Goal: Task Accomplishment & Management: Use online tool/utility

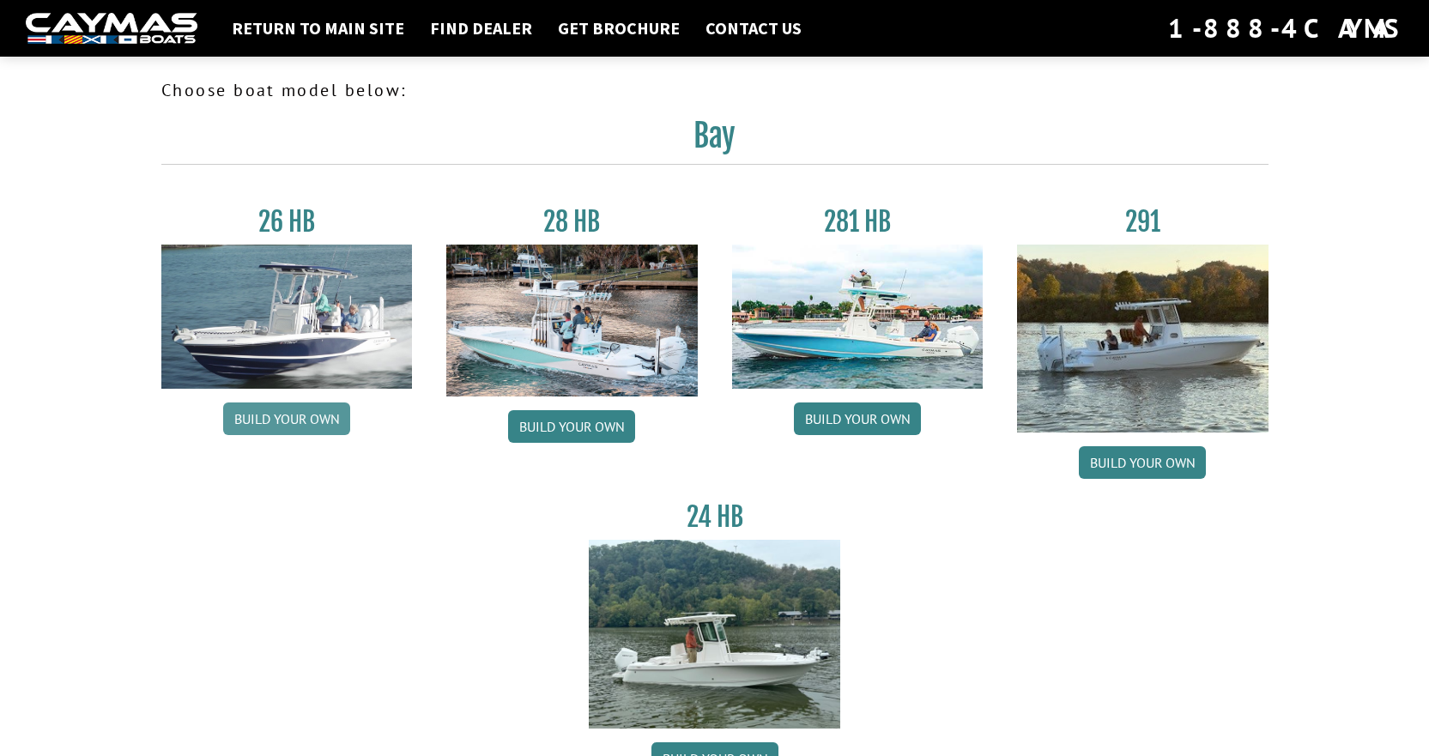
click at [270, 415] on link "Build your own" at bounding box center [286, 419] width 127 height 33
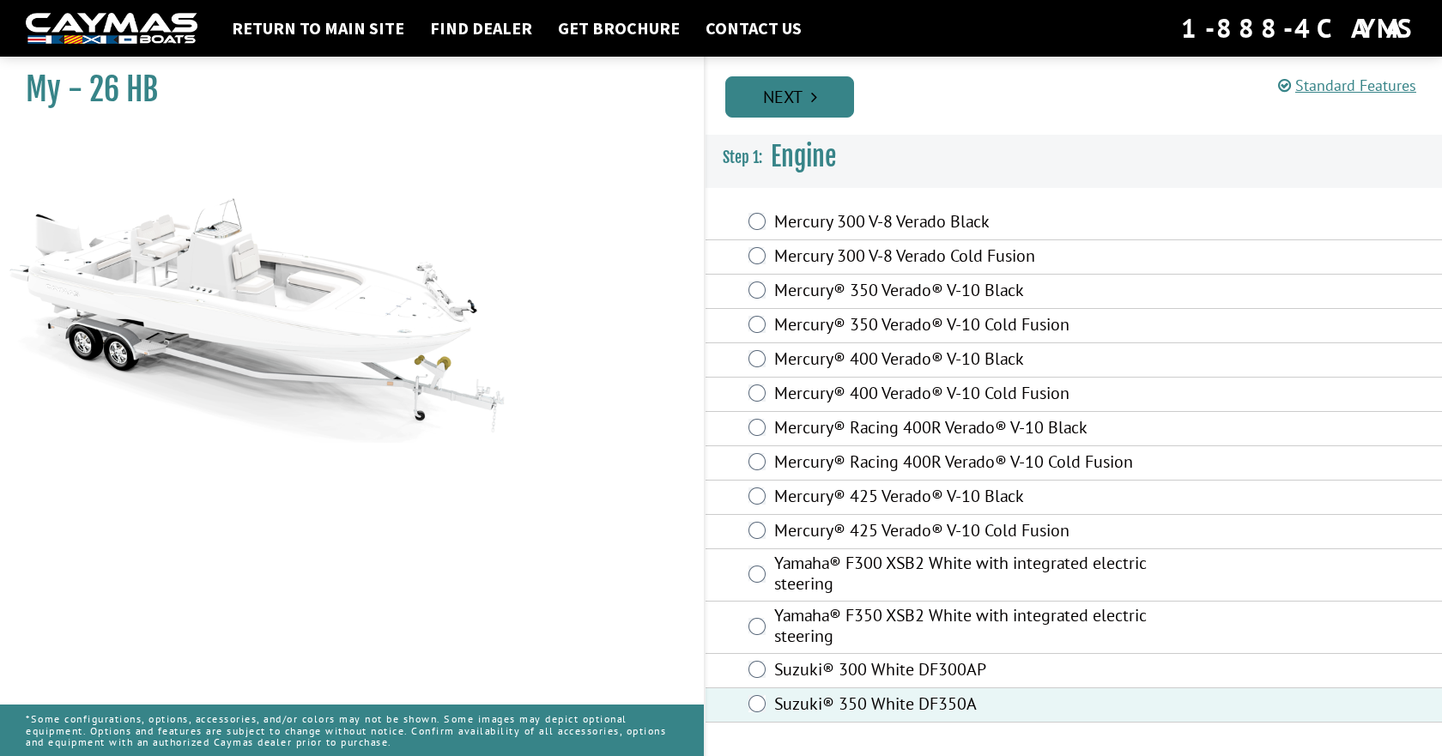
click at [804, 98] on link "Next" at bounding box center [789, 96] width 129 height 41
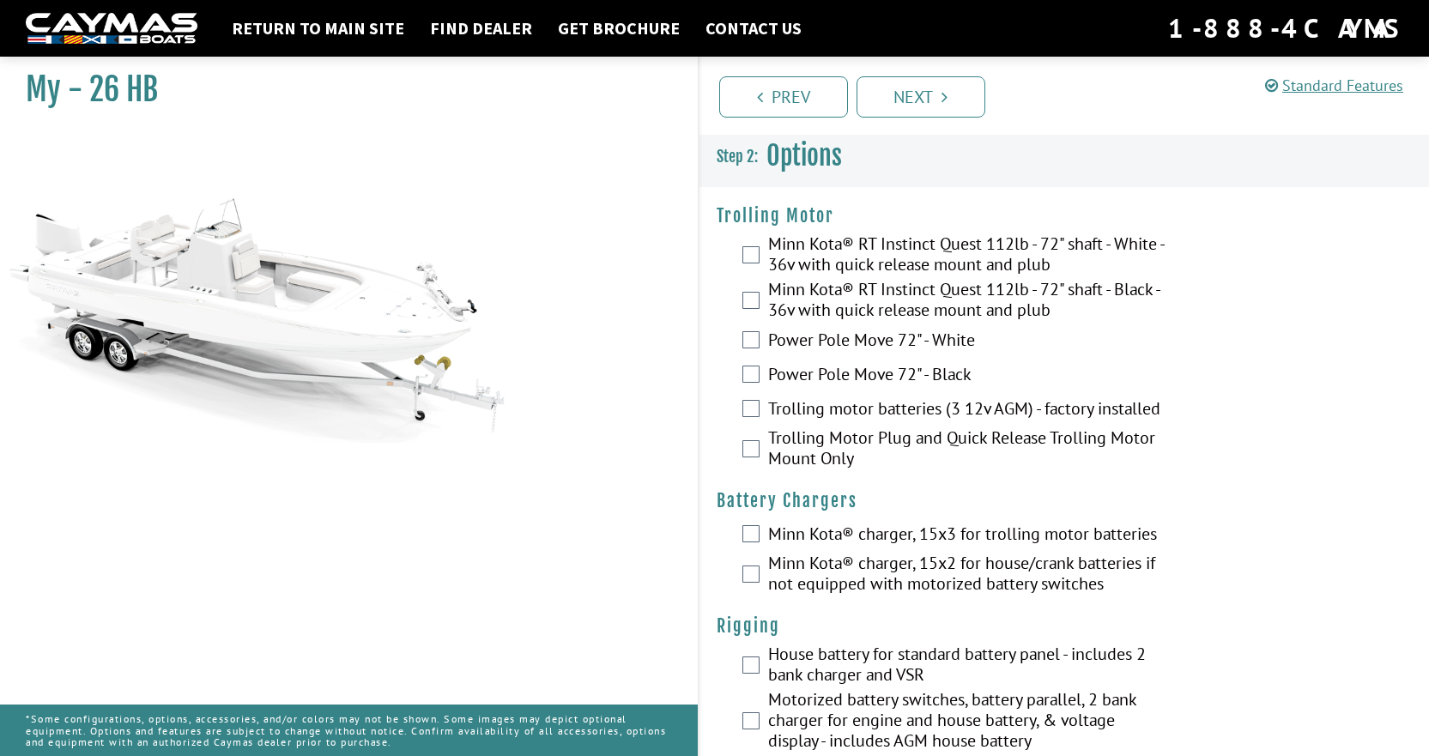
click at [758, 245] on div "Minn Kota® RT Instinct Quest 112lb - 72" shaft - White - 36v with quick release…" at bounding box center [1065, 255] width 730 height 45
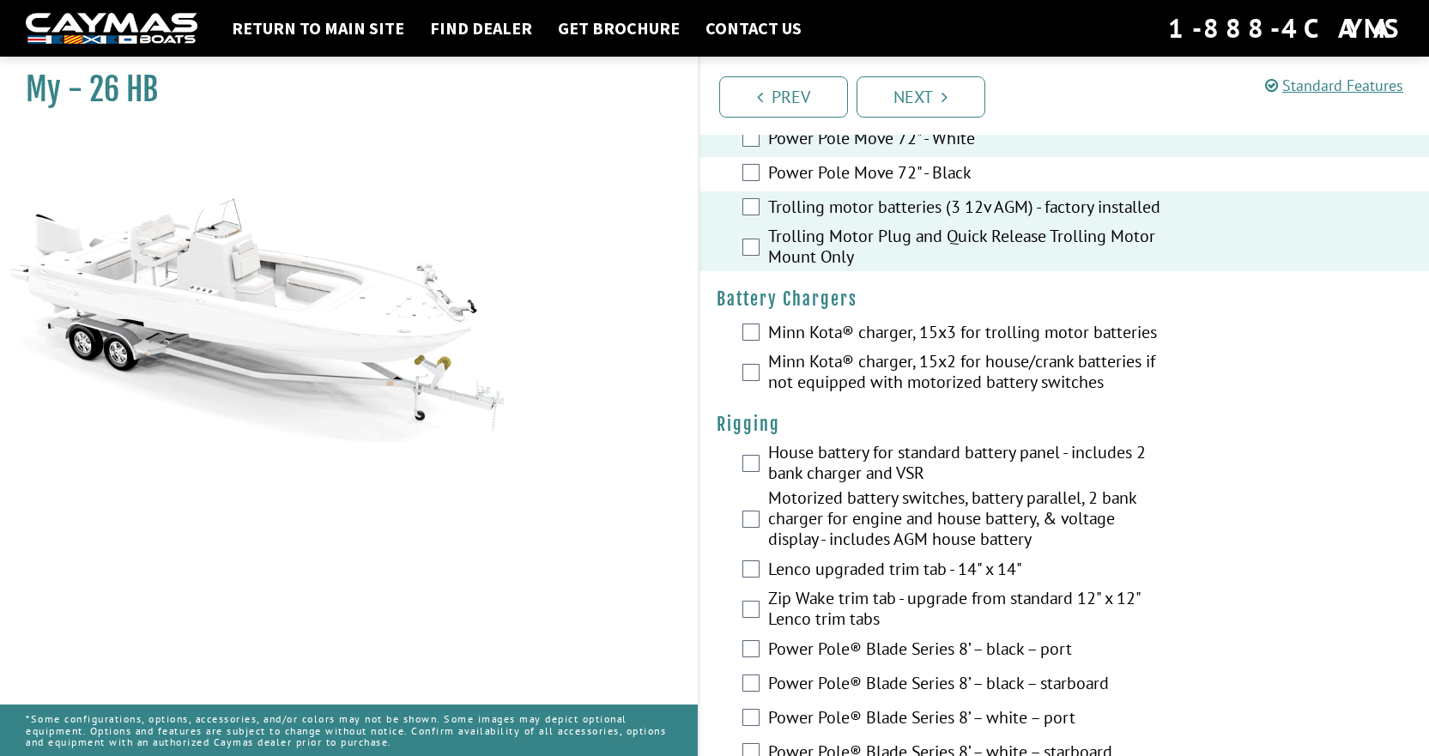
scroll to position [172, 0]
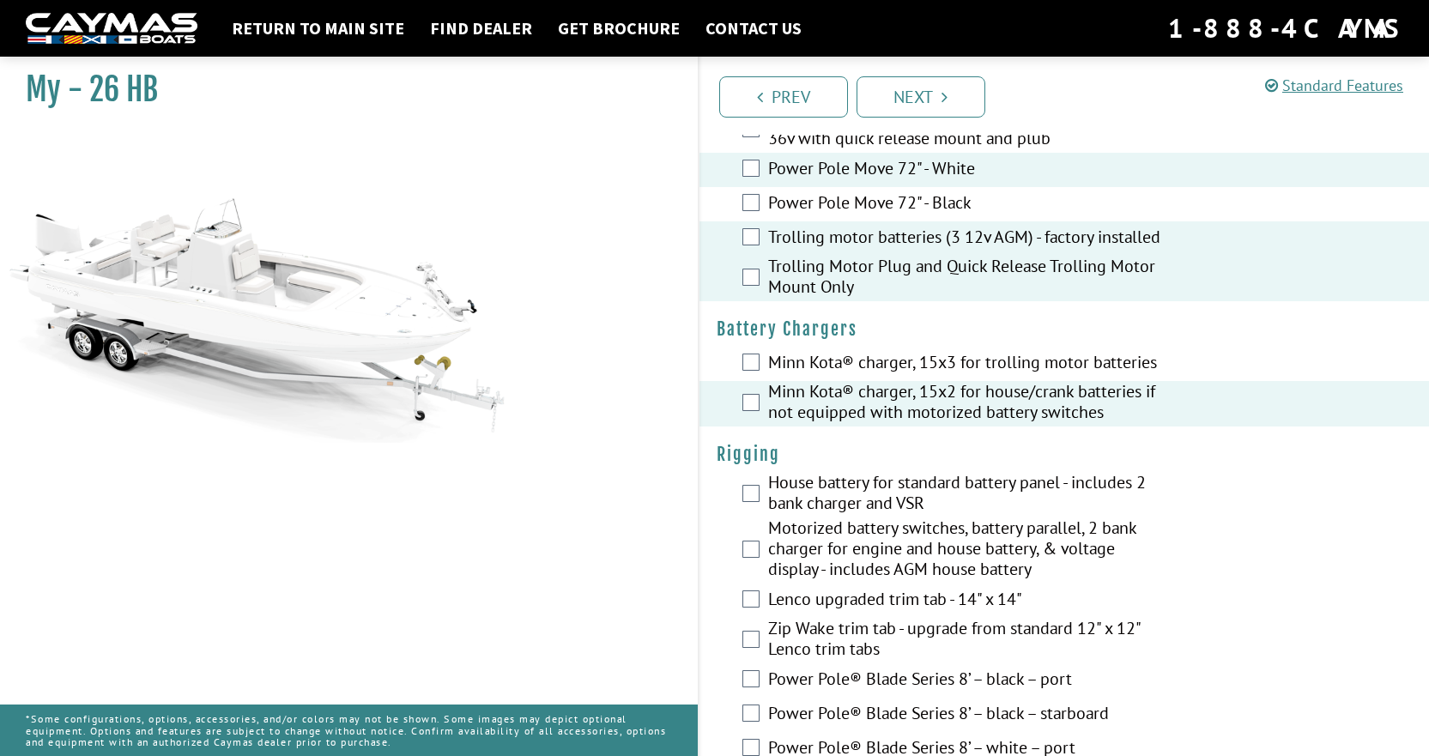
click at [751, 539] on div "Motorized battery switches, battery parallel, 2 bank charger for engine and hou…" at bounding box center [1065, 551] width 730 height 66
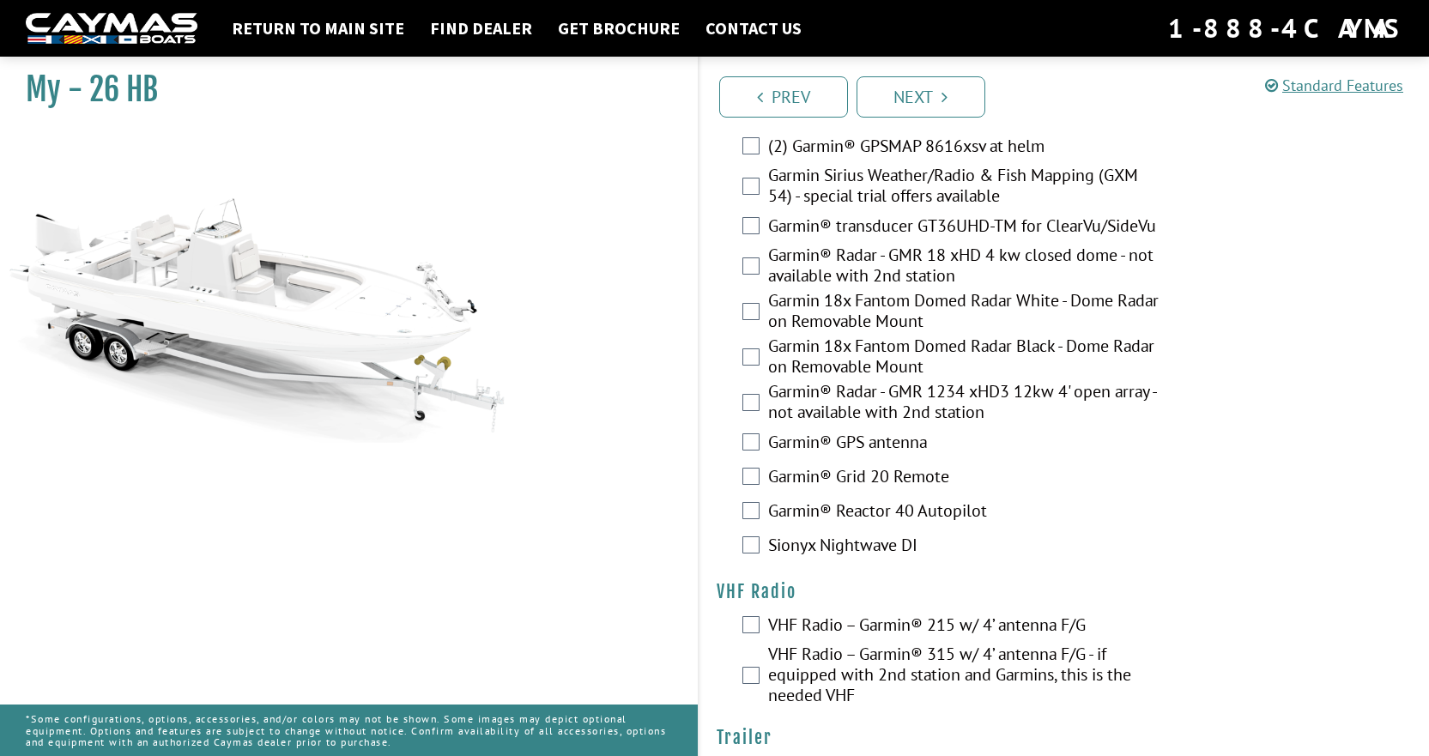
scroll to position [4541, 0]
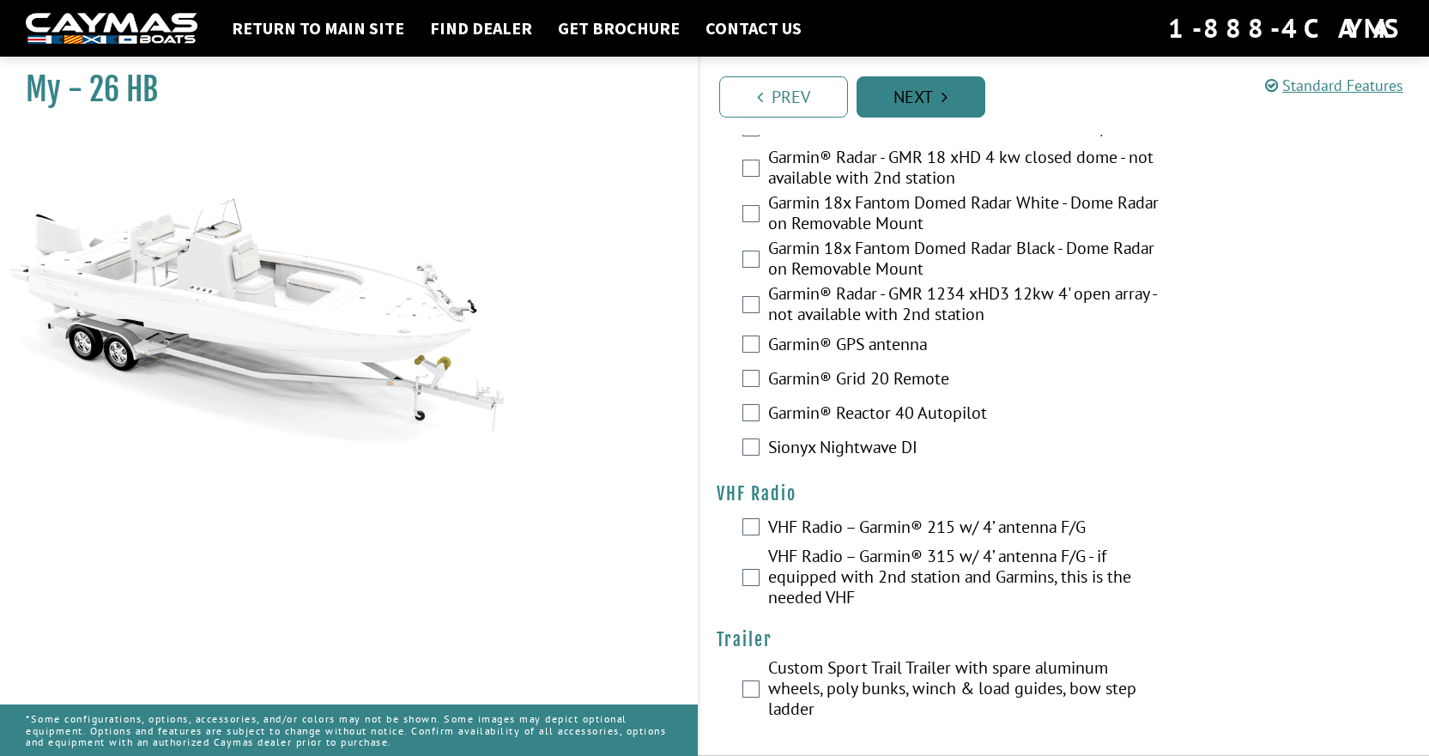
click at [927, 99] on link "Next" at bounding box center [921, 96] width 129 height 41
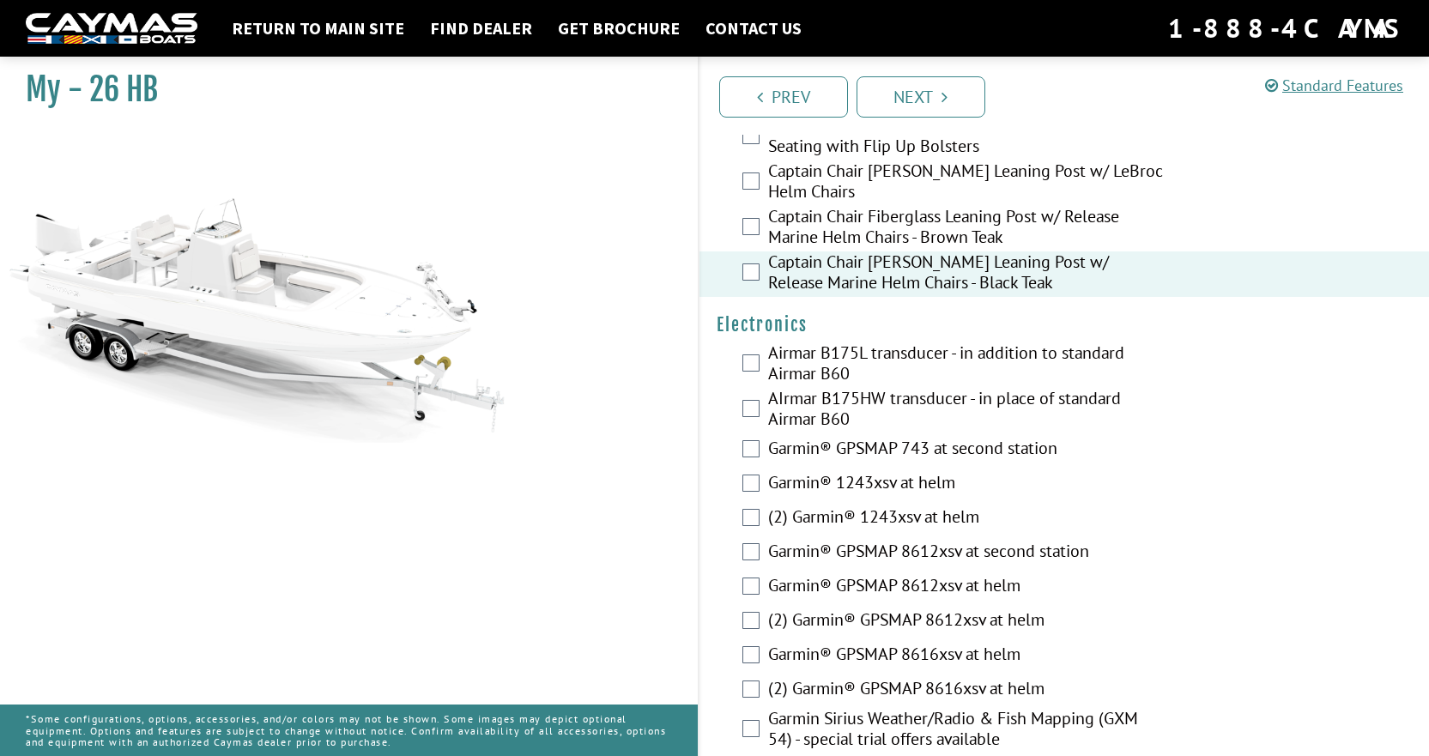
scroll to position [3929, 0]
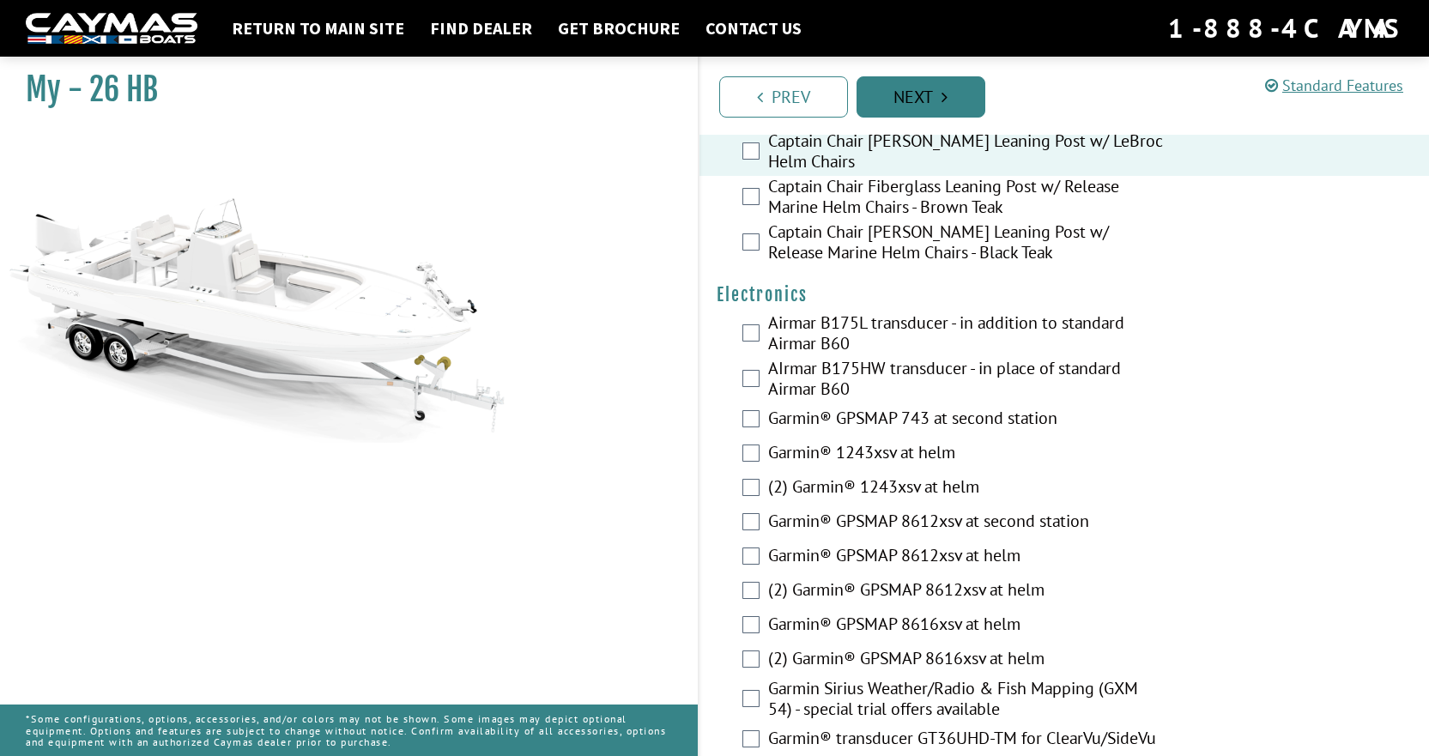
click at [924, 94] on link "Next" at bounding box center [921, 96] width 129 height 41
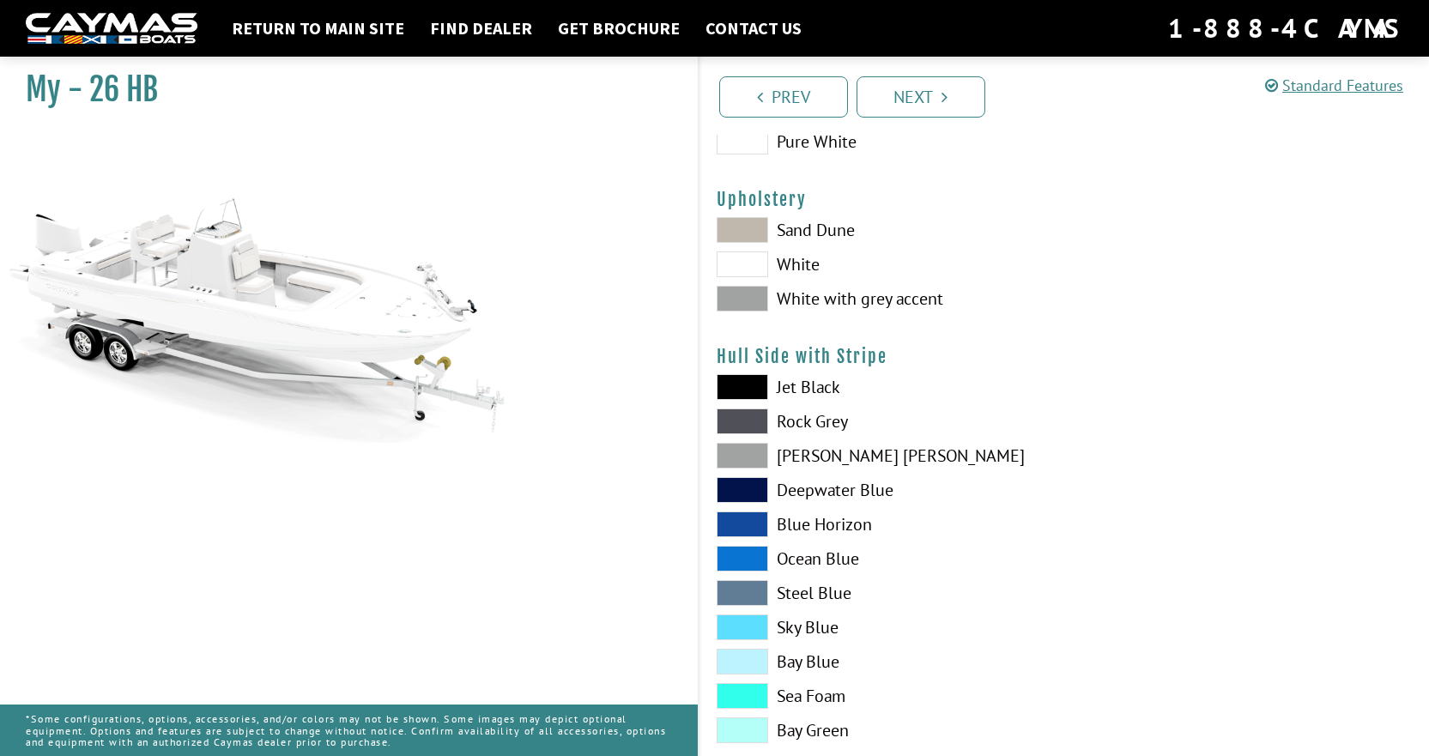
scroll to position [0, 0]
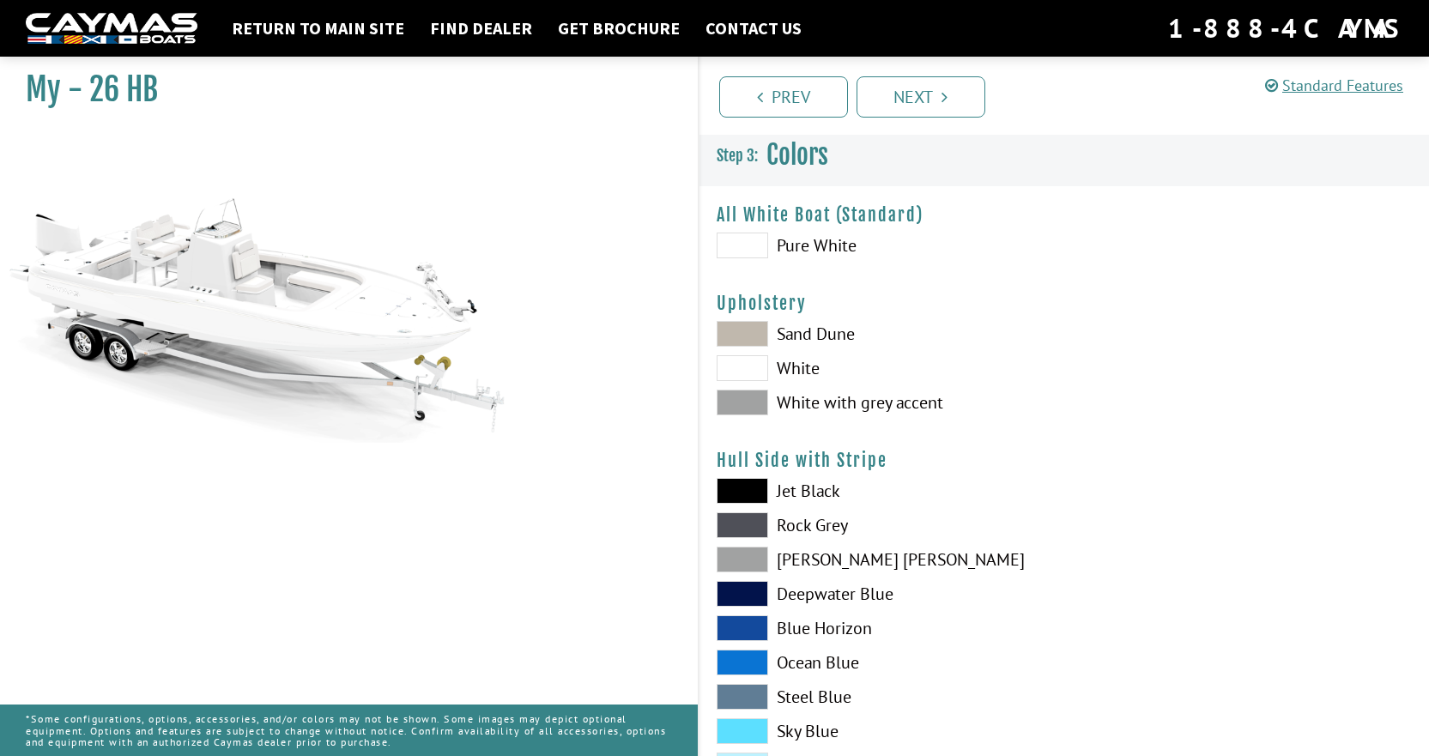
click at [732, 397] on span at bounding box center [743, 403] width 52 height 26
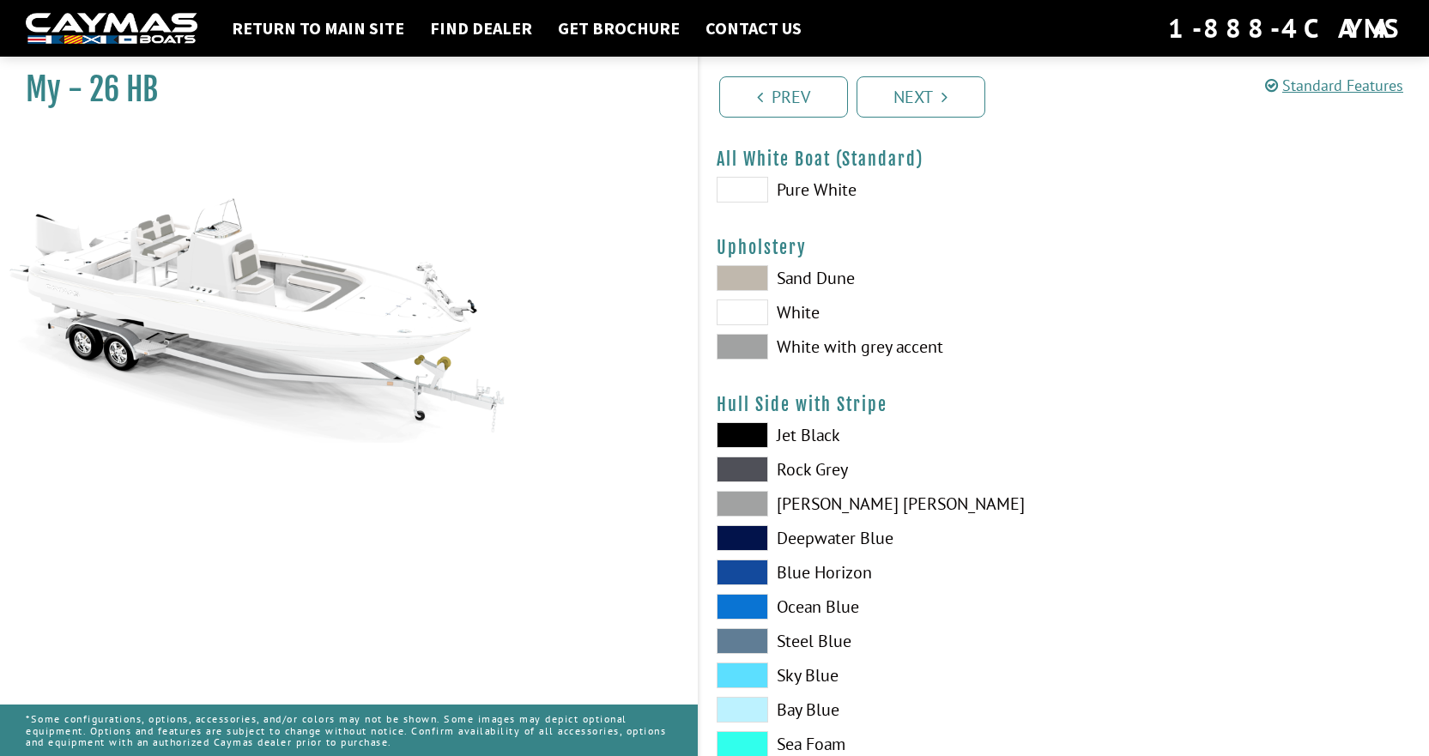
scroll to position [86, 0]
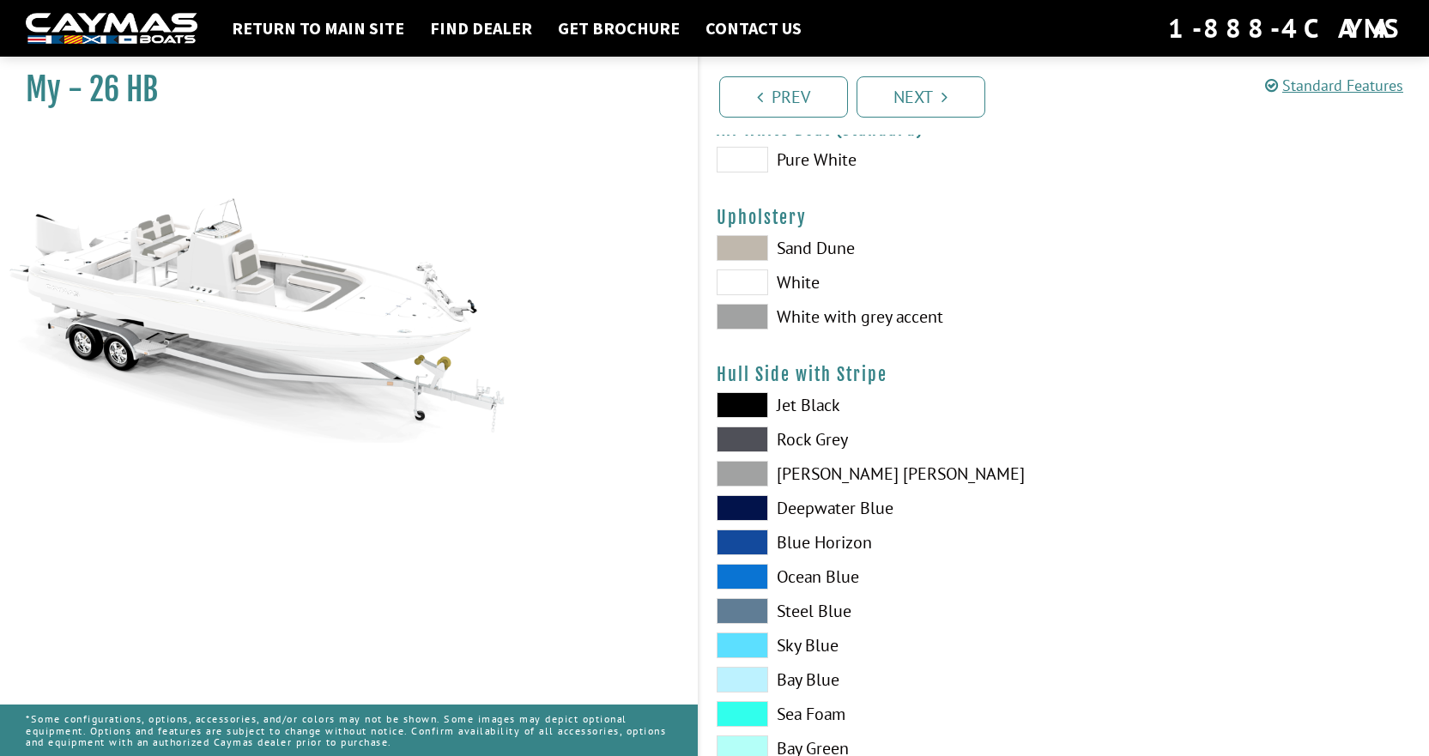
click at [744, 404] on span at bounding box center [743, 405] width 52 height 26
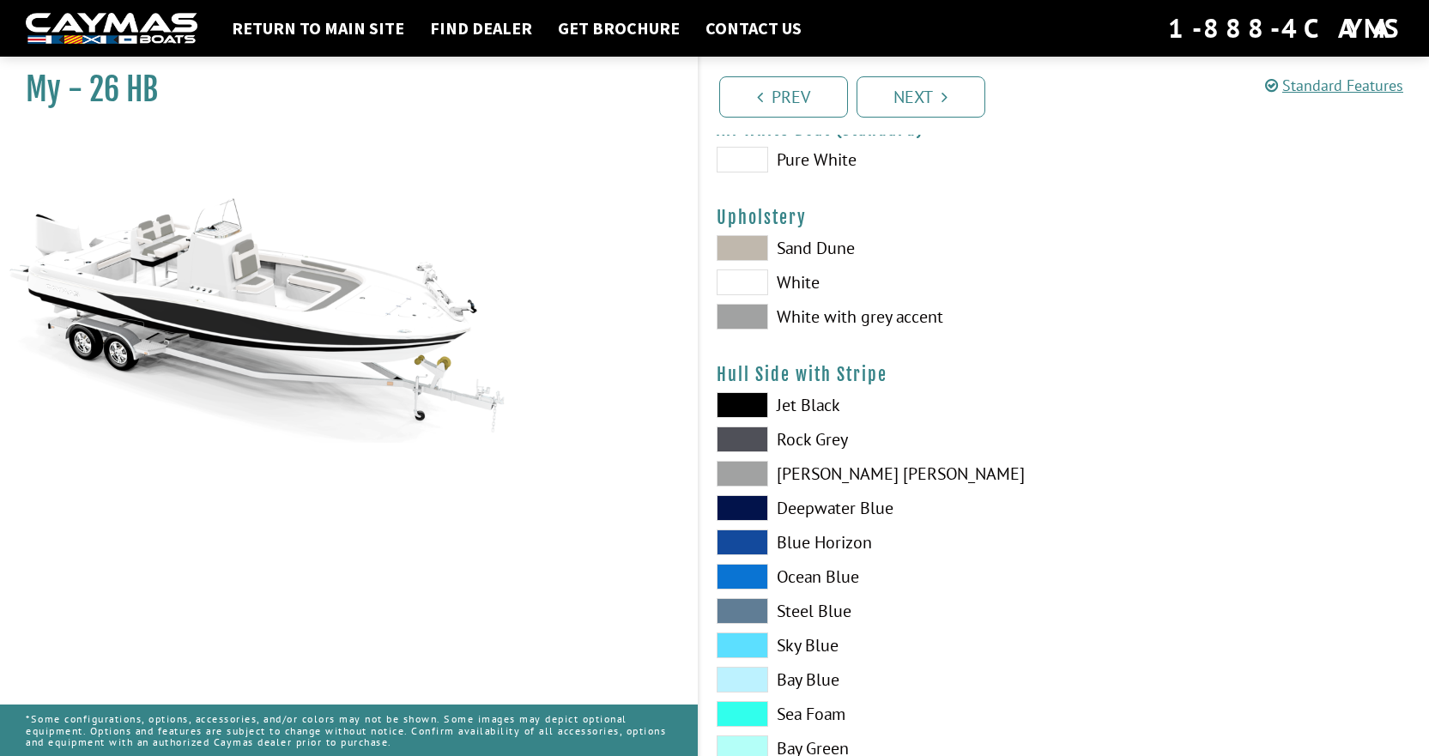
click at [748, 572] on span at bounding box center [743, 577] width 52 height 26
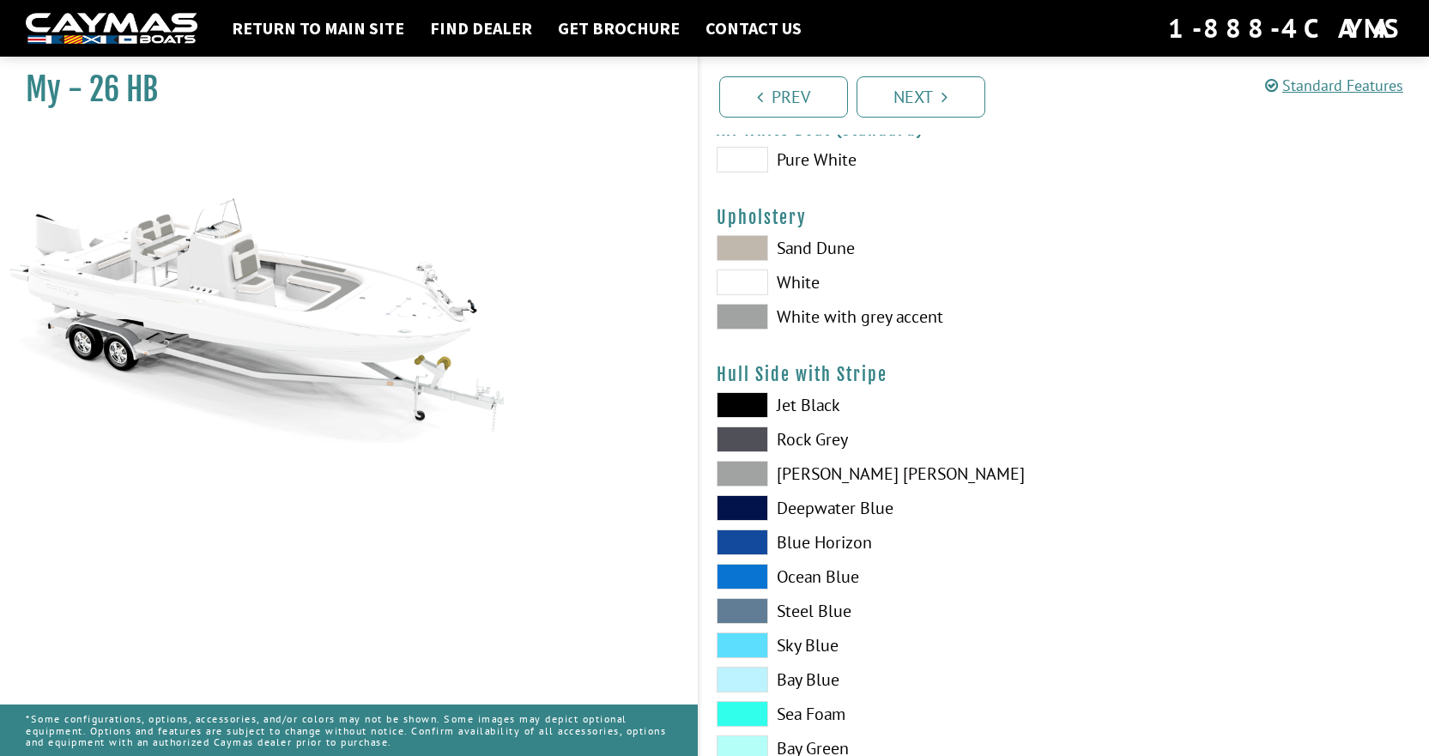
click at [745, 532] on span at bounding box center [743, 543] width 52 height 26
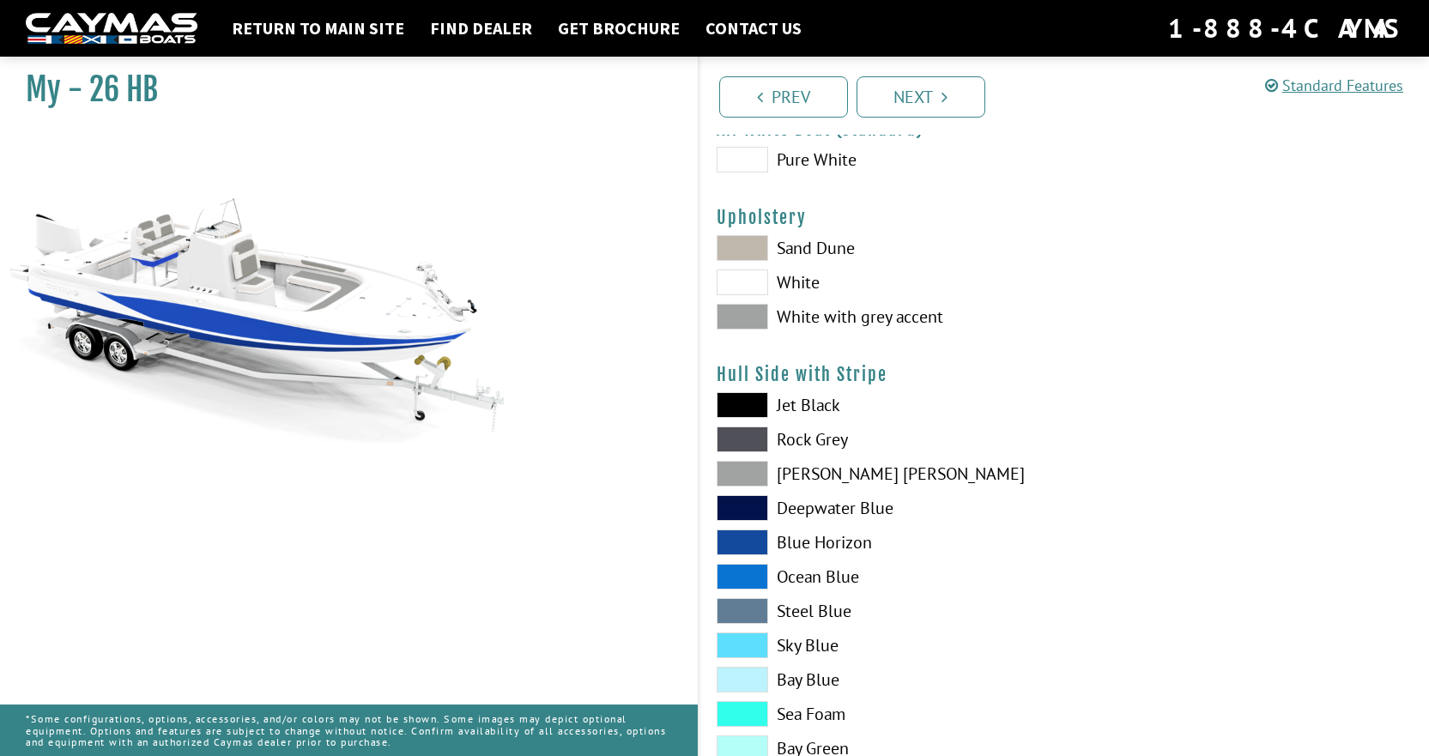
click at [749, 576] on span at bounding box center [743, 577] width 52 height 26
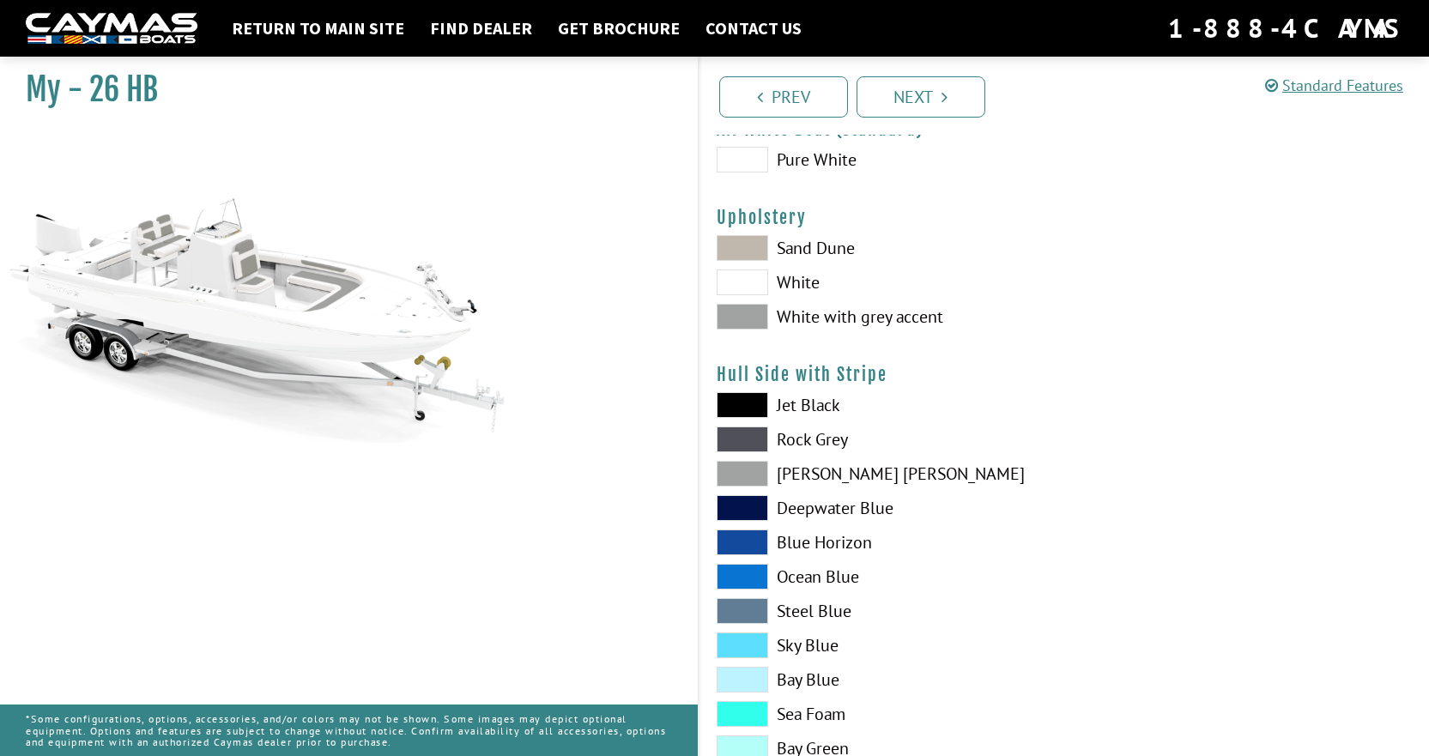
click at [743, 606] on span at bounding box center [743, 611] width 52 height 26
click at [742, 635] on span at bounding box center [743, 646] width 52 height 26
click at [740, 538] on span at bounding box center [743, 543] width 52 height 26
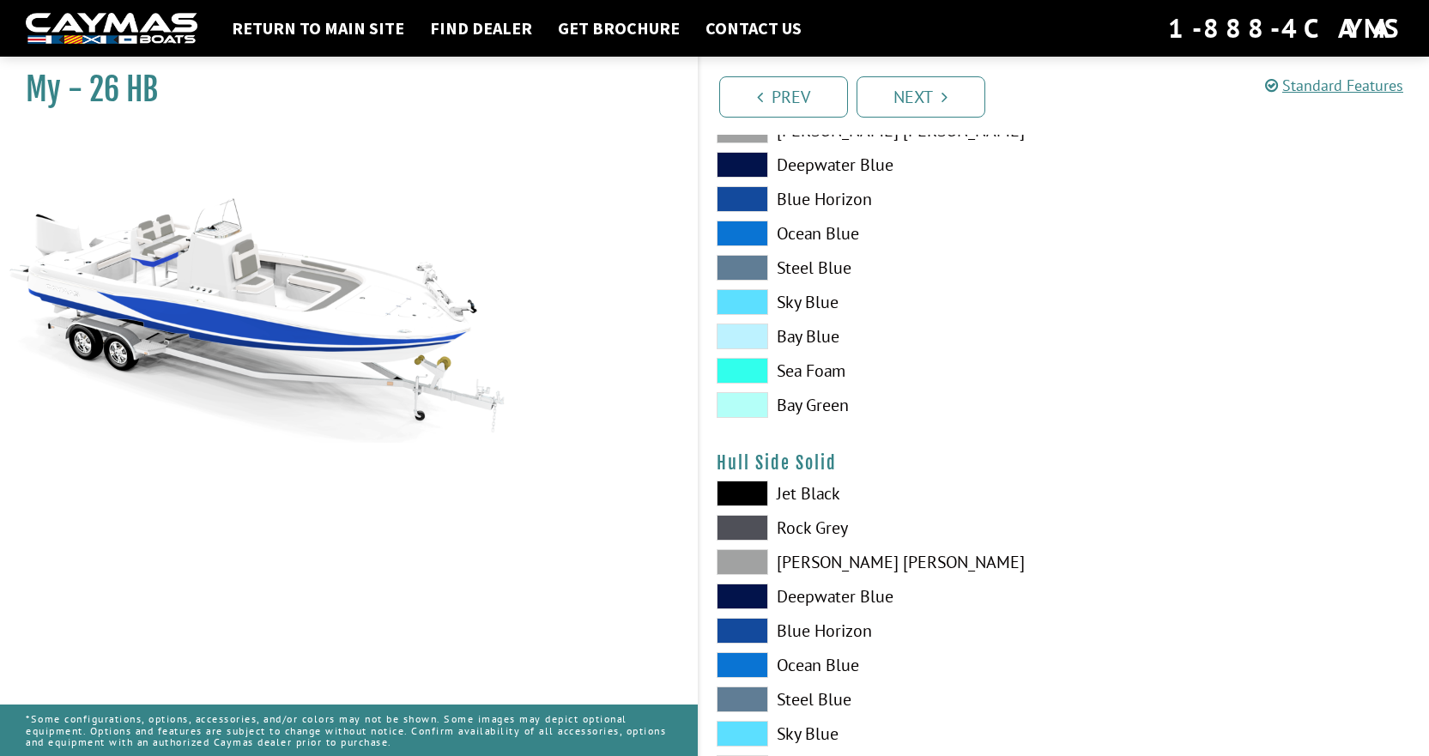
scroll to position [601, 0]
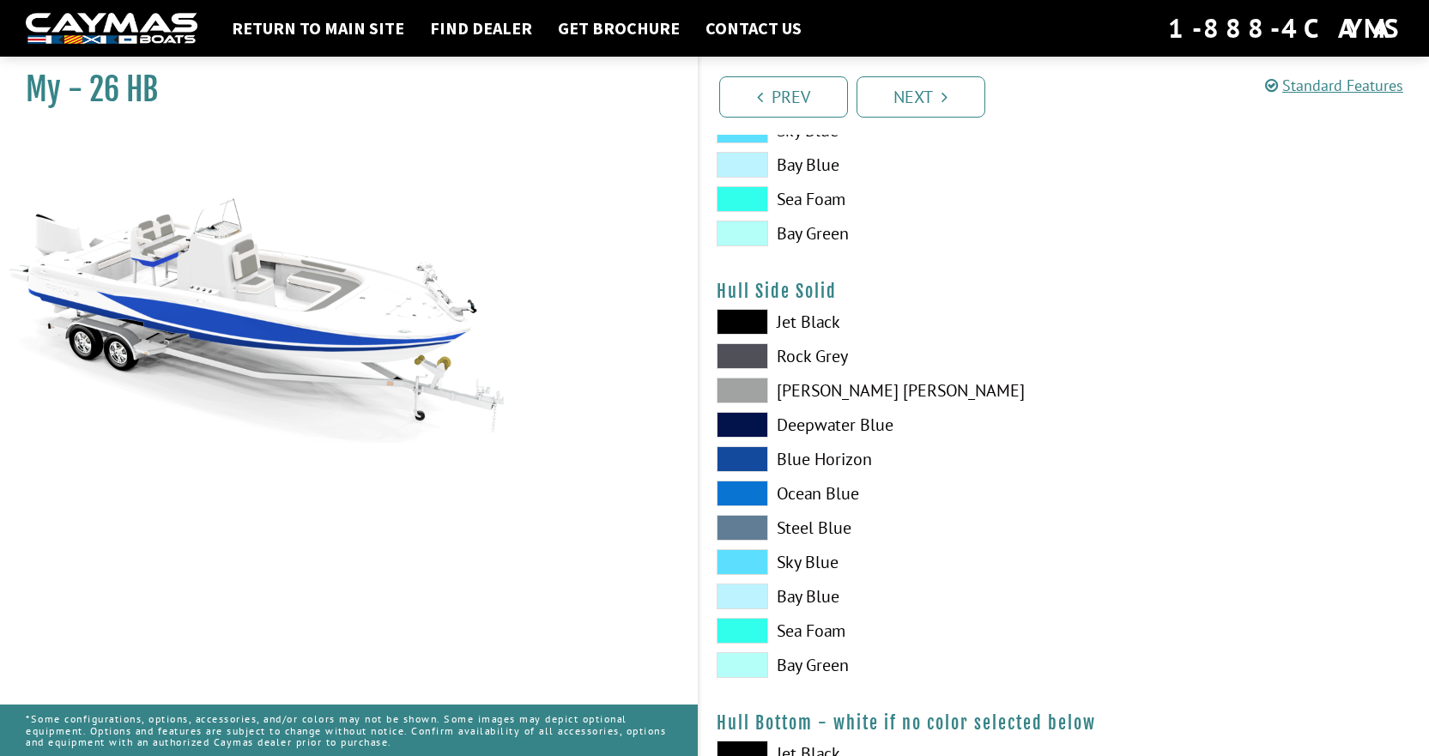
click at [745, 489] on span at bounding box center [743, 494] width 52 height 26
click at [746, 450] on span at bounding box center [743, 459] width 52 height 26
click at [745, 450] on span at bounding box center [743, 459] width 52 height 26
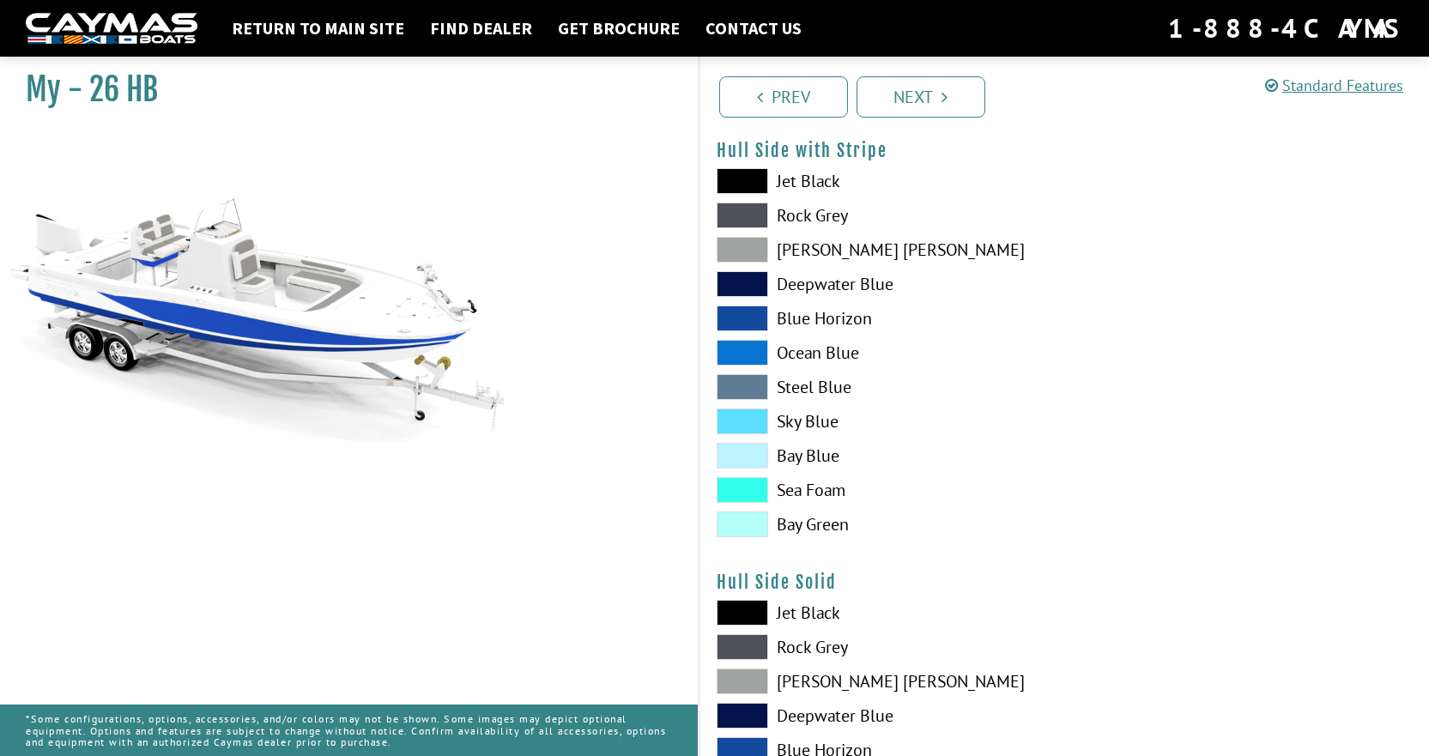
scroll to position [258, 0]
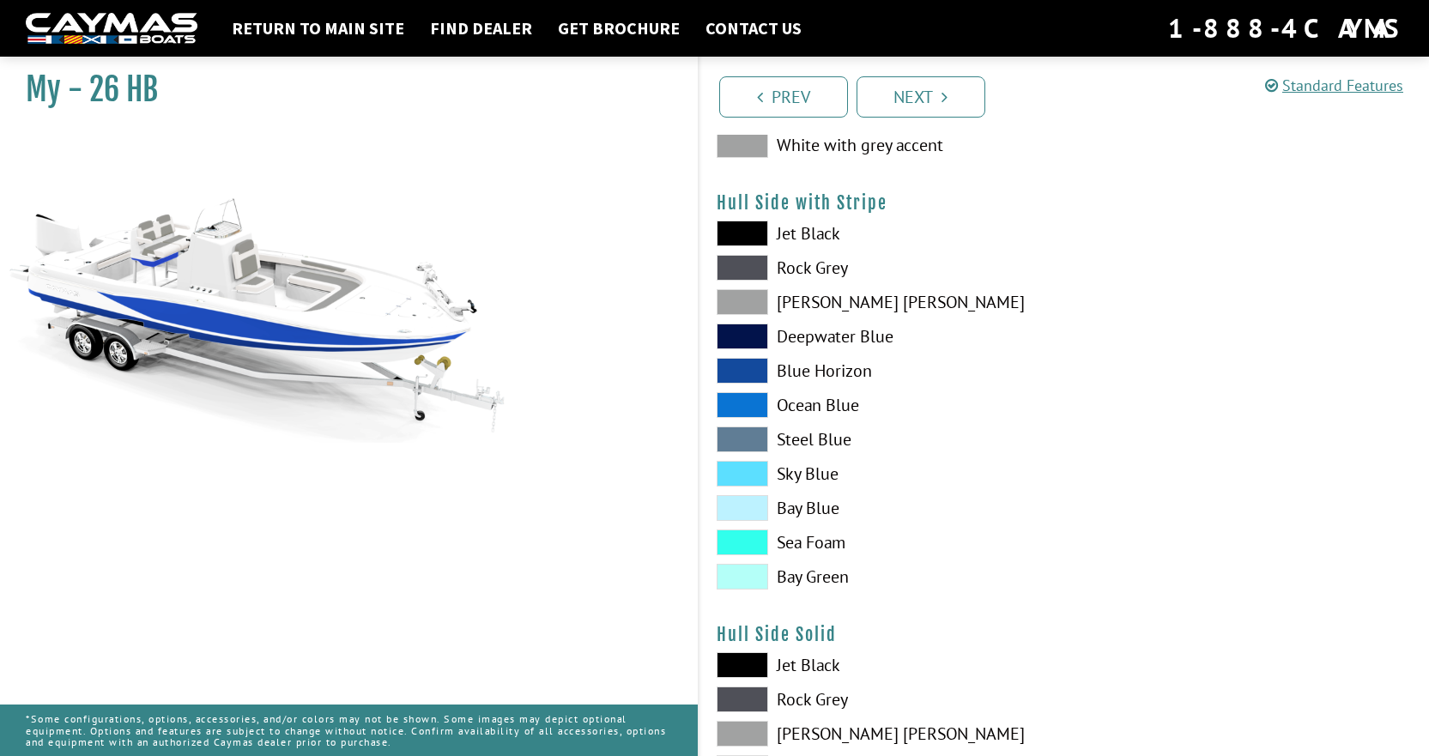
click at [754, 361] on span at bounding box center [743, 371] width 52 height 26
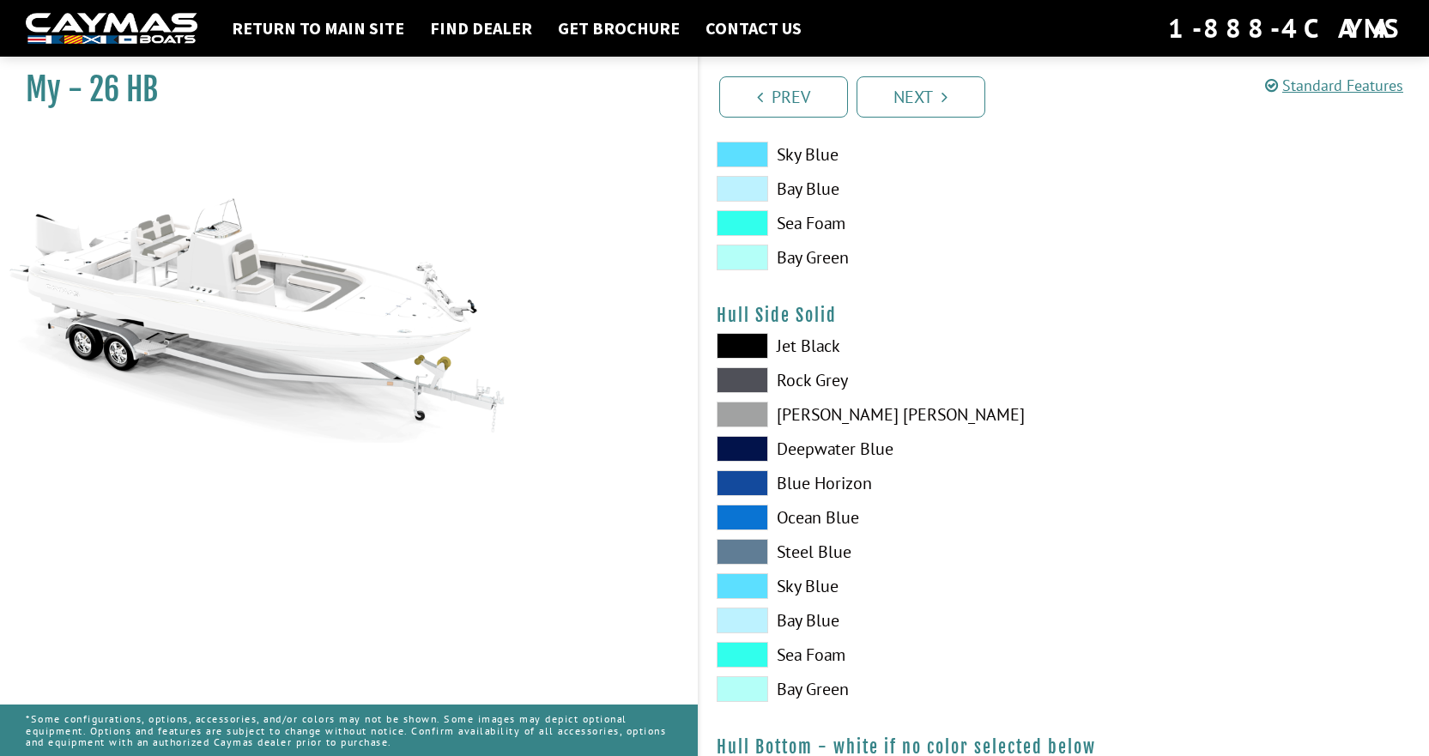
scroll to position [687, 0]
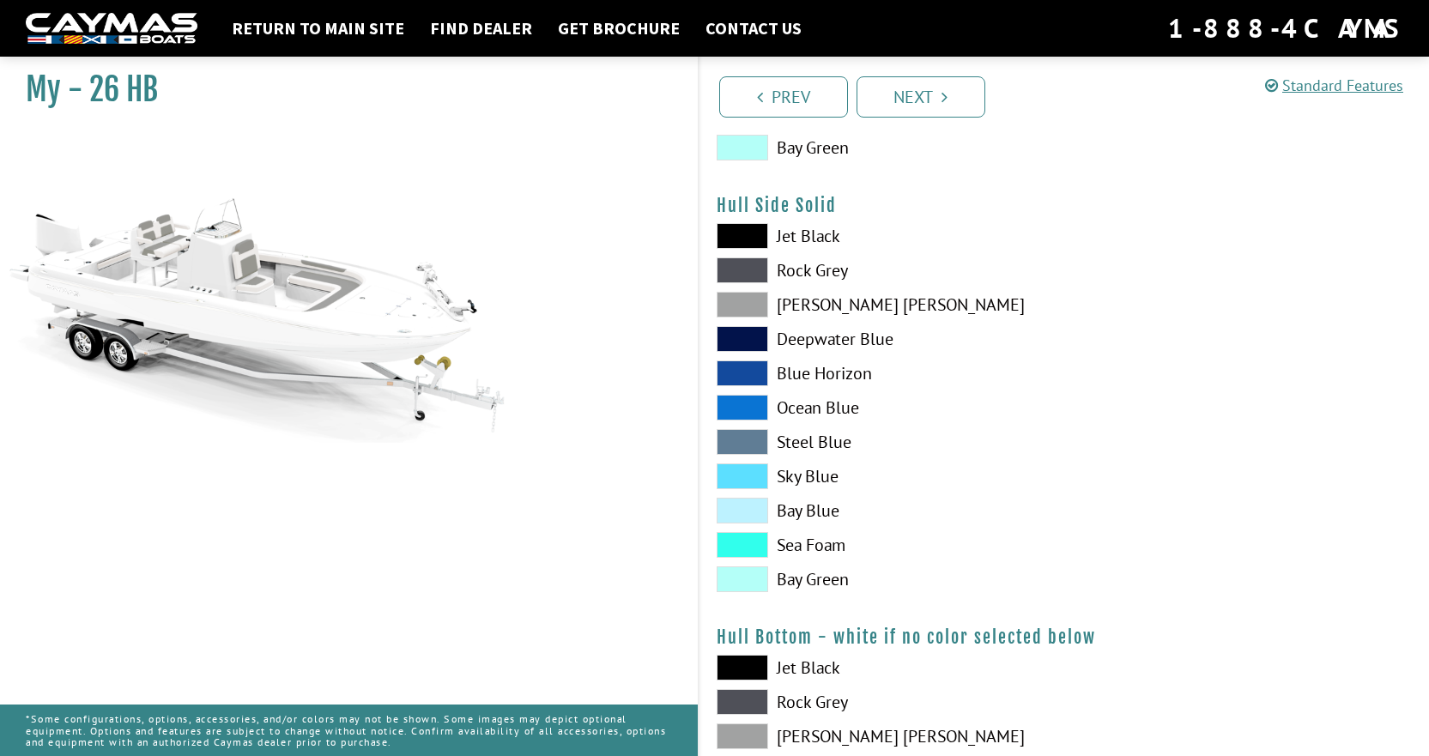
click at [751, 406] on span at bounding box center [743, 408] width 52 height 26
click at [751, 434] on span at bounding box center [743, 442] width 52 height 26
click at [750, 467] on span at bounding box center [743, 477] width 52 height 26
click at [749, 503] on span at bounding box center [743, 511] width 52 height 26
click at [755, 551] on span at bounding box center [743, 545] width 52 height 26
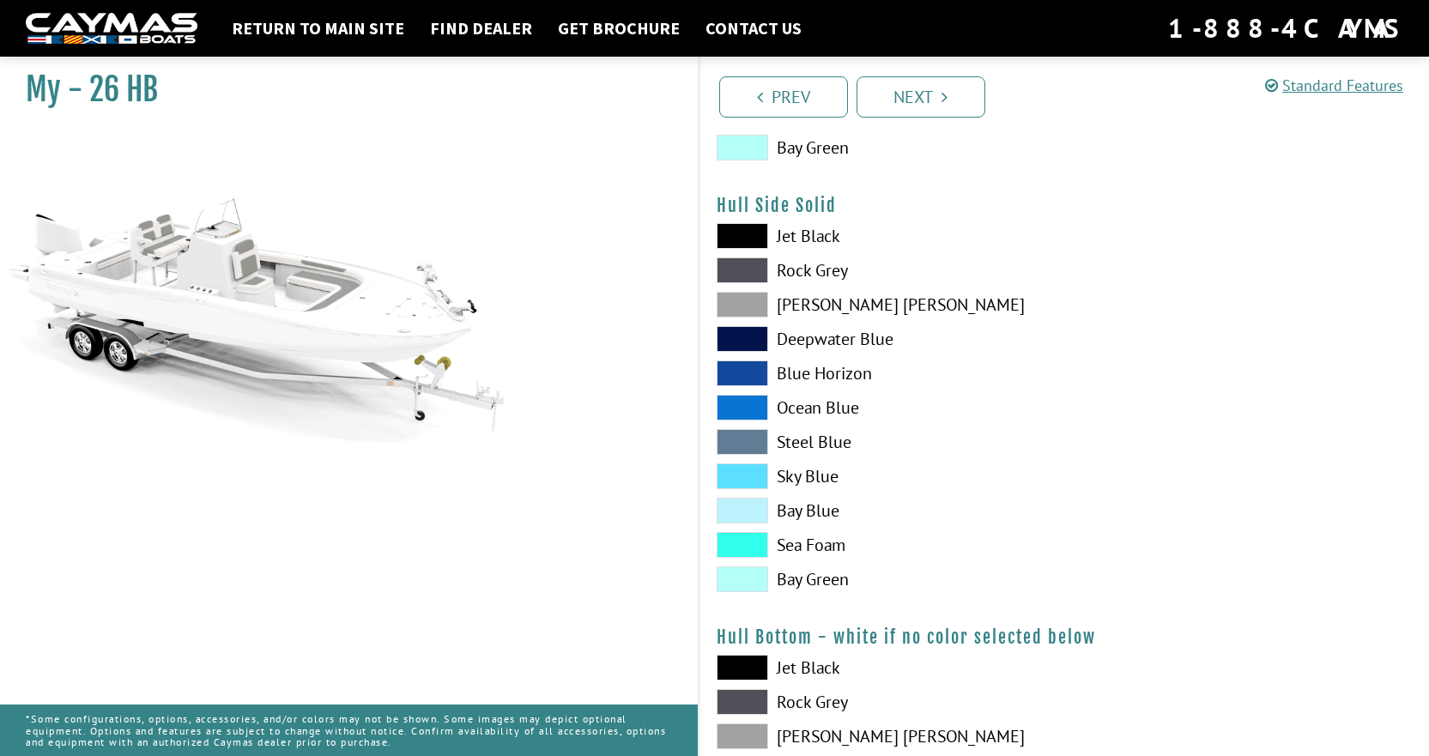
click at [753, 574] on span at bounding box center [743, 580] width 52 height 26
click at [765, 360] on div "Jet Black Rock Grey Dove Gray Deepwater Blue Blue Horizon Ocean Blue" at bounding box center [882, 412] width 365 height 378
click at [755, 373] on span at bounding box center [743, 374] width 52 height 26
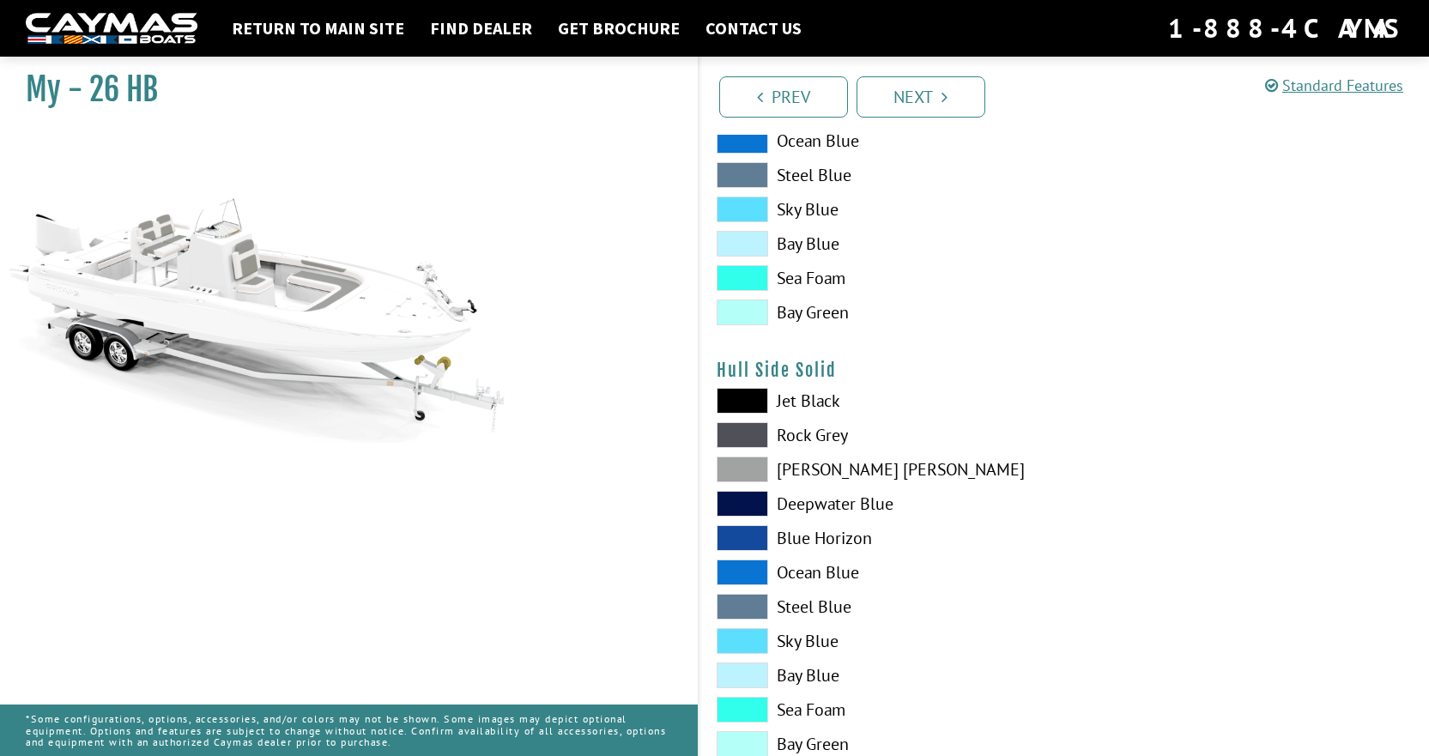
scroll to position [258, 0]
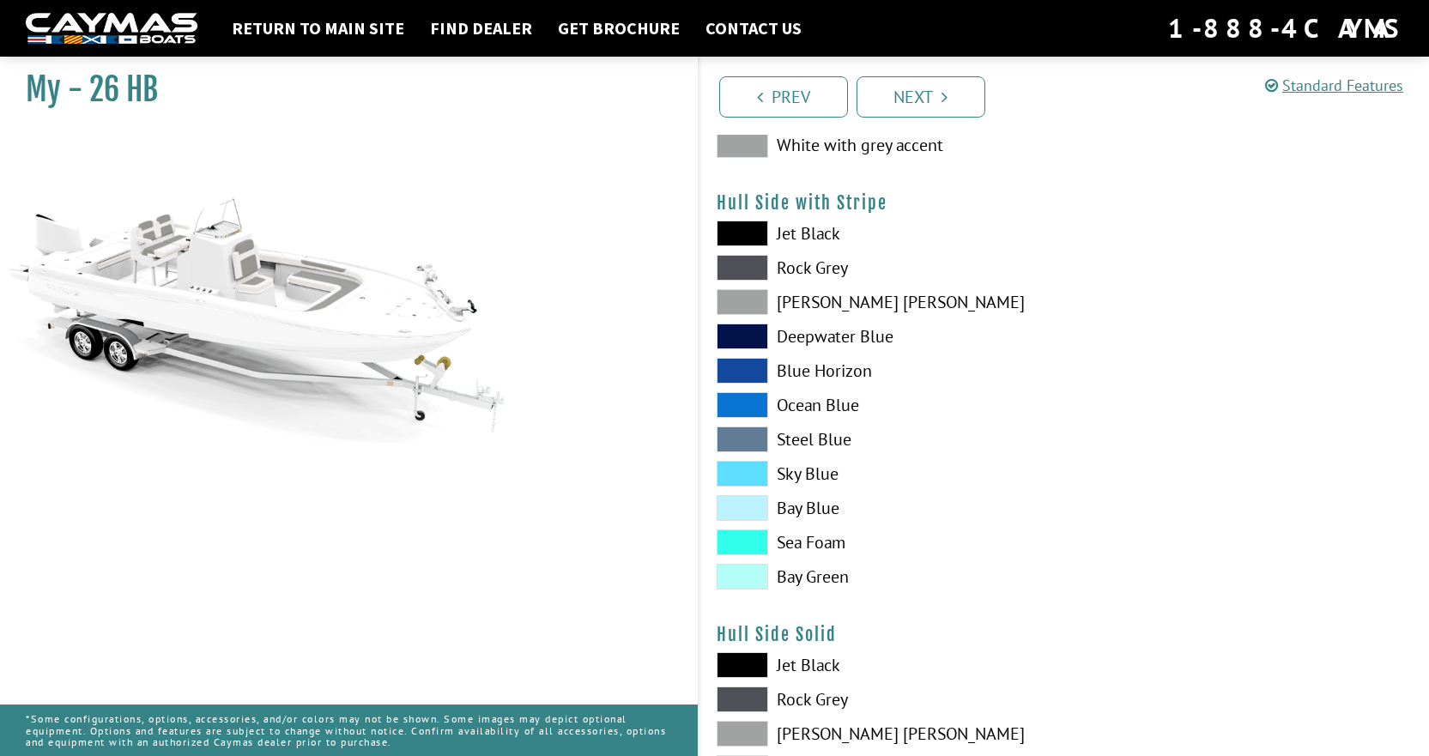
click at [746, 366] on span at bounding box center [743, 371] width 52 height 26
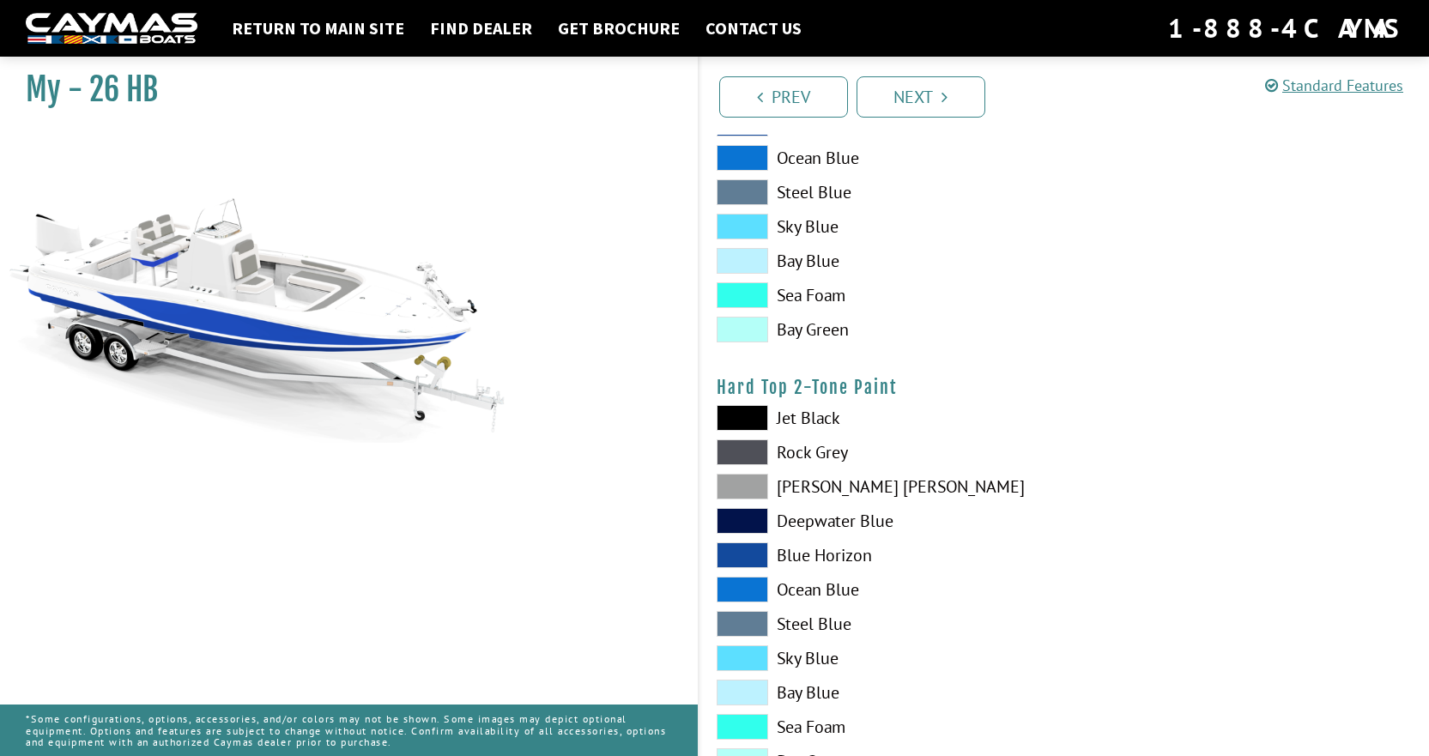
scroll to position [1373, 0]
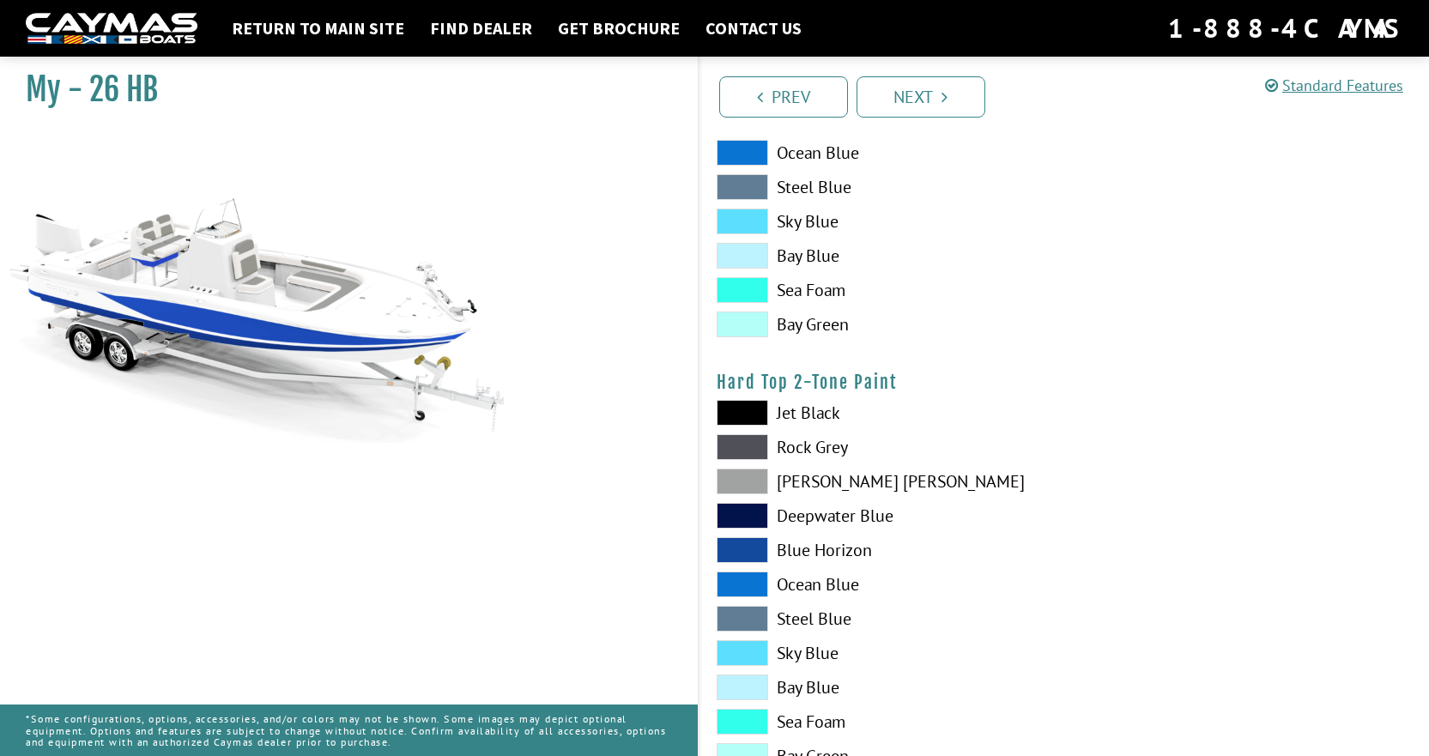
click at [753, 547] on span at bounding box center [743, 550] width 52 height 26
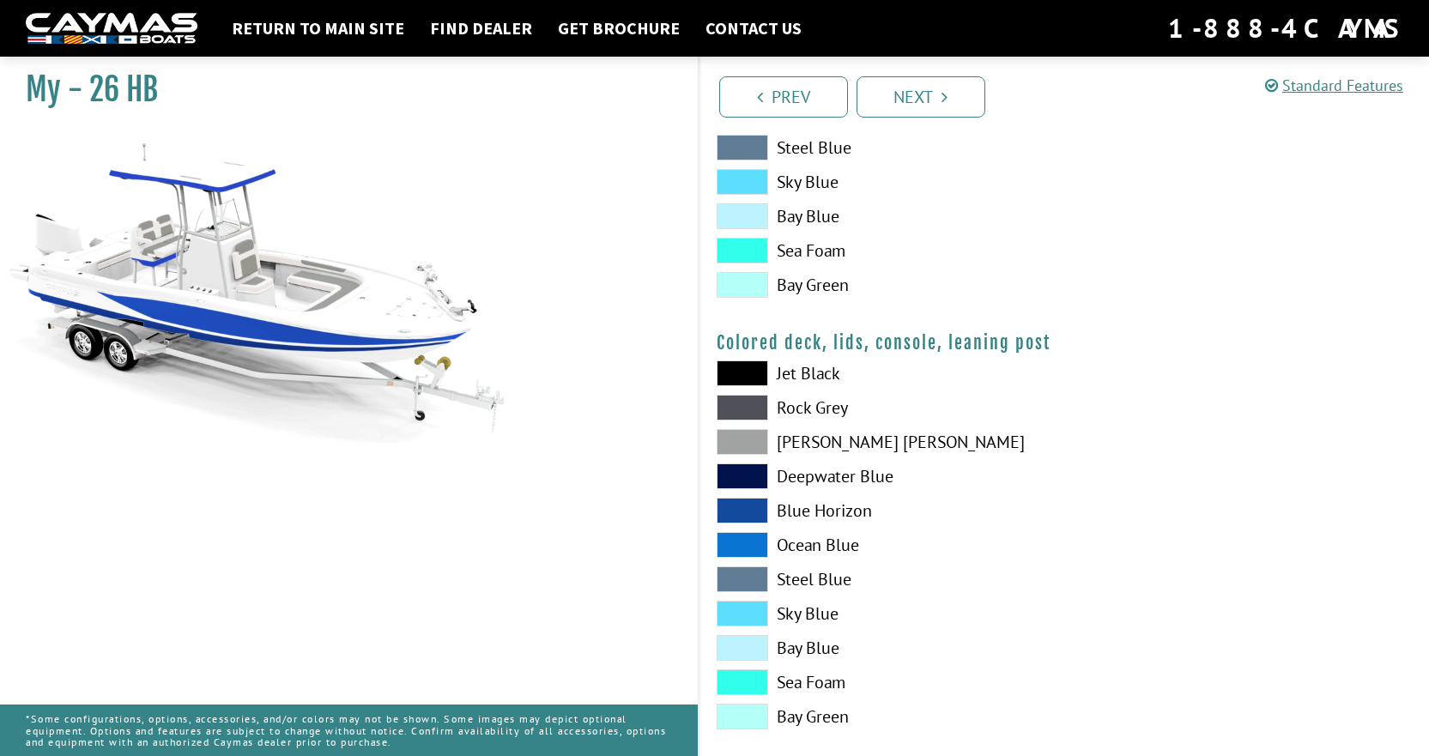
scroll to position [1869, 0]
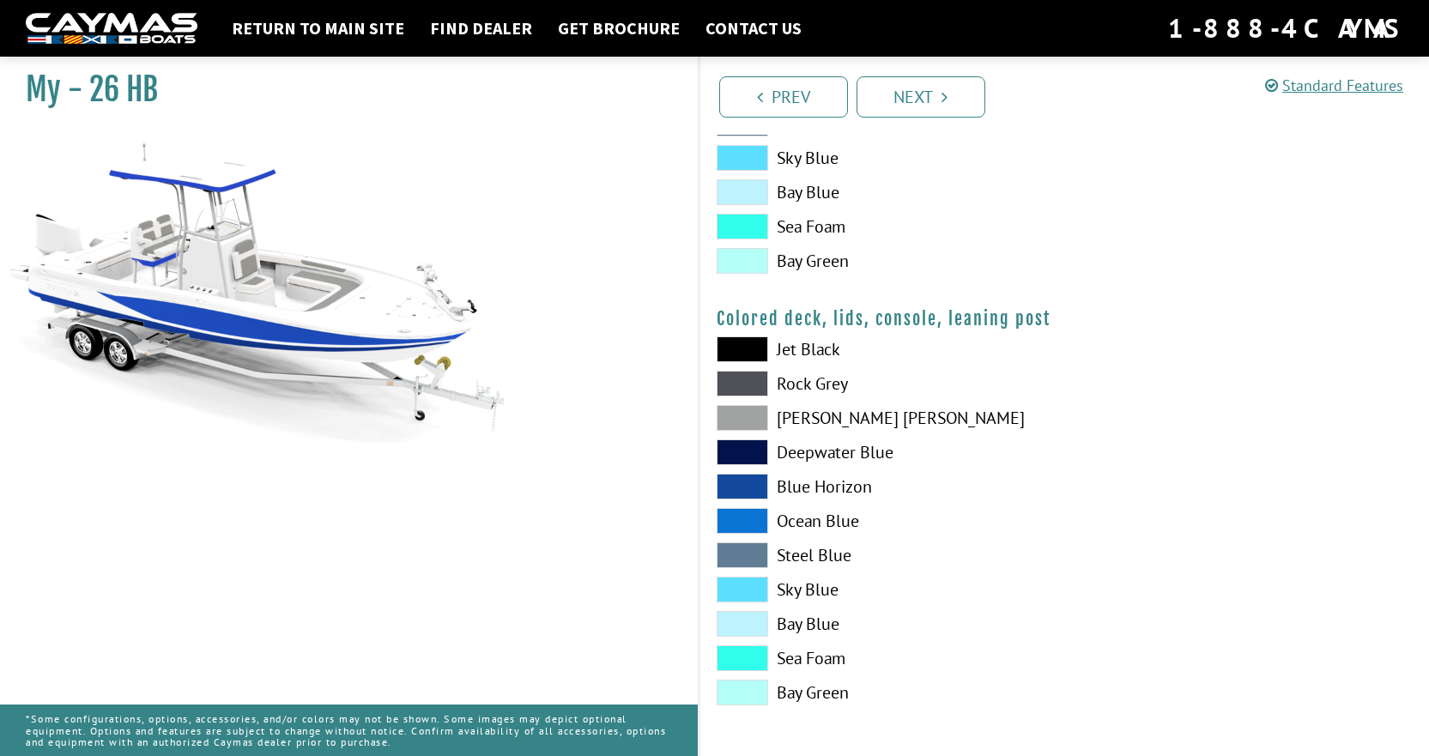
click at [755, 449] on span at bounding box center [743, 452] width 52 height 26
click at [751, 482] on span at bounding box center [743, 487] width 52 height 26
click at [750, 378] on span at bounding box center [743, 384] width 52 height 26
click at [741, 342] on span at bounding box center [743, 349] width 52 height 26
click at [749, 482] on span at bounding box center [743, 487] width 52 height 26
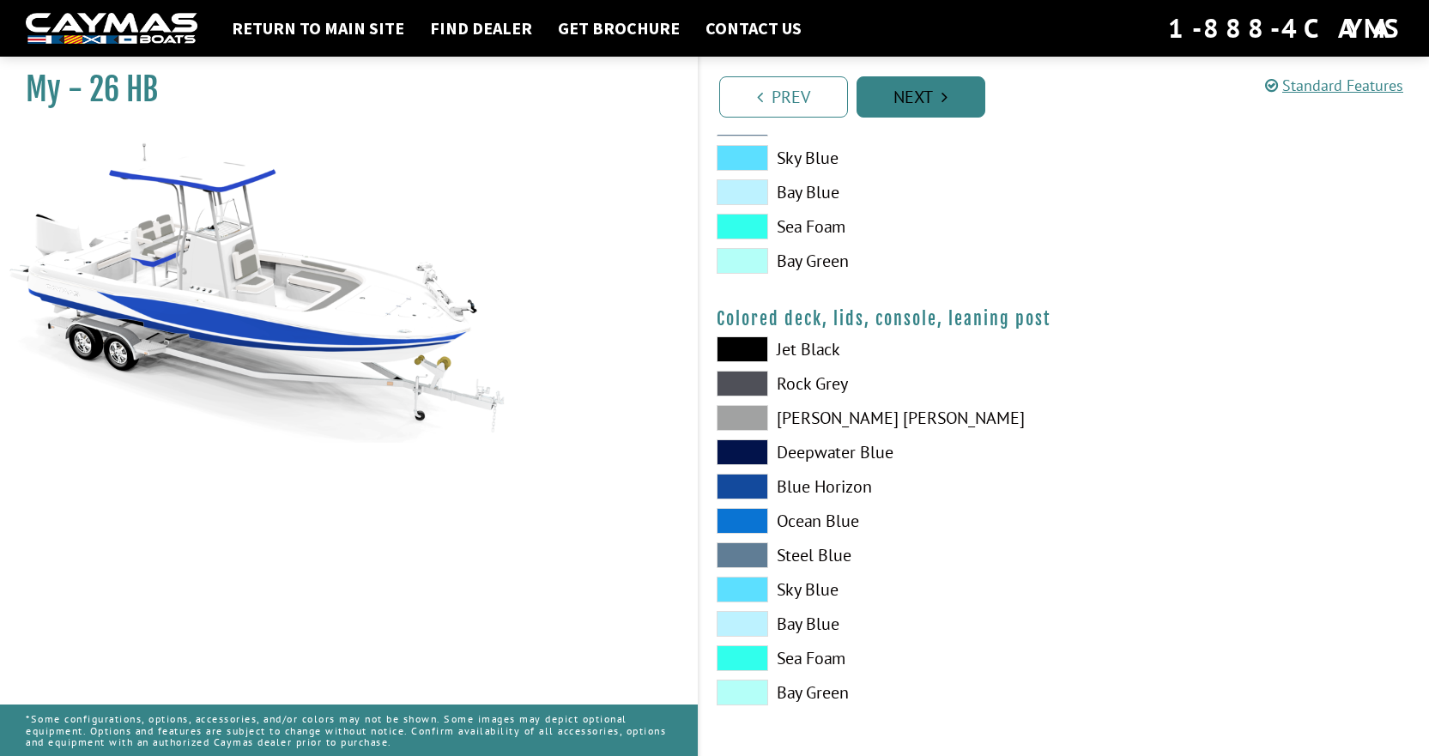
click at [921, 85] on link "Next" at bounding box center [921, 96] width 129 height 41
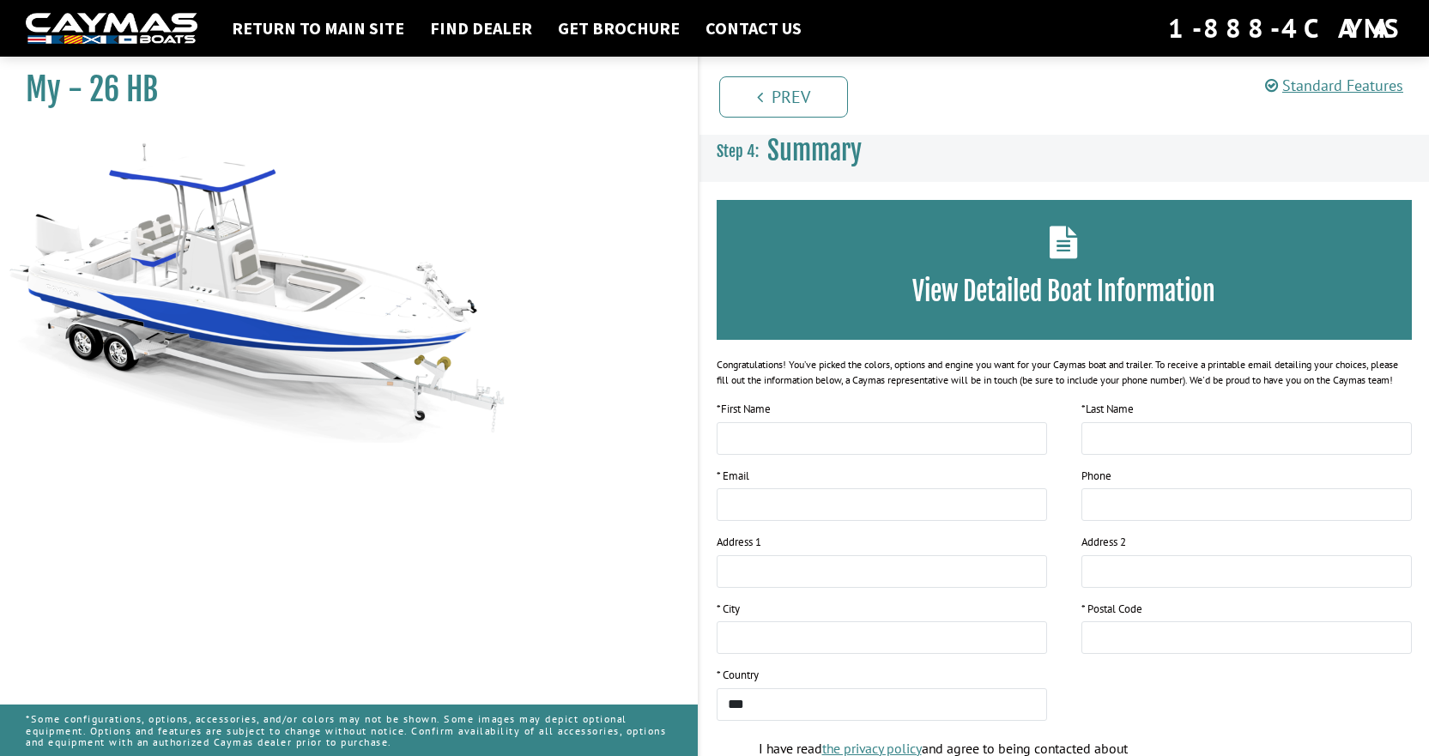
scroll to position [0, 0]
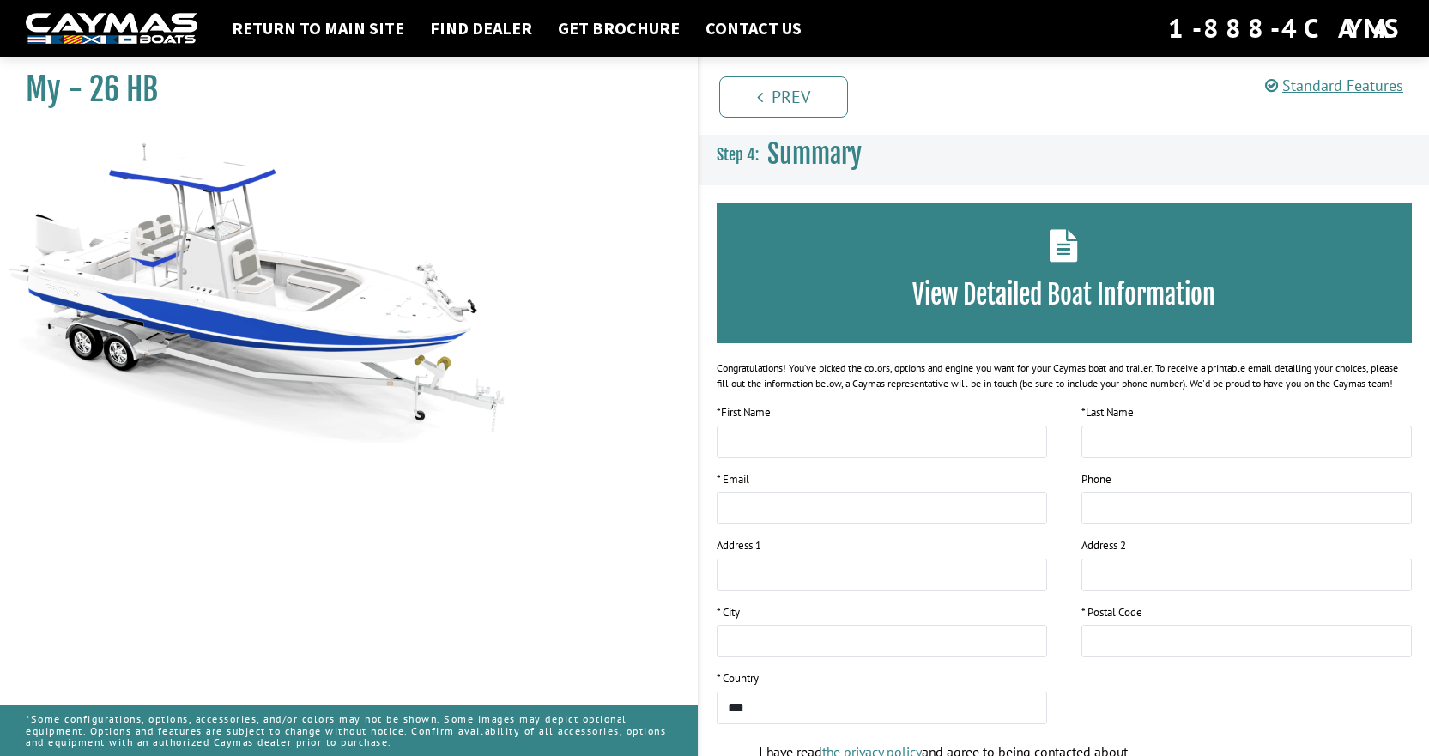
click at [313, 327] on img at bounding box center [257, 286] width 515 height 312
click at [318, 25] on link "Return to main site" at bounding box center [318, 28] width 190 height 22
